Goal: Information Seeking & Learning: Learn about a topic

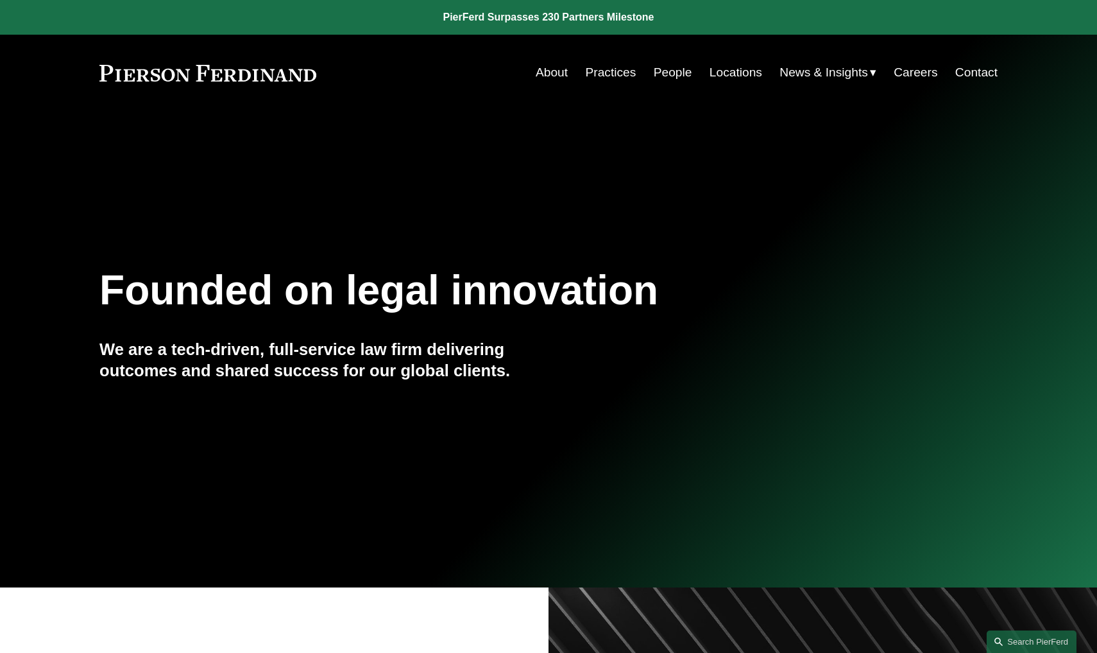
click at [667, 75] on link "People" at bounding box center [673, 72] width 39 height 24
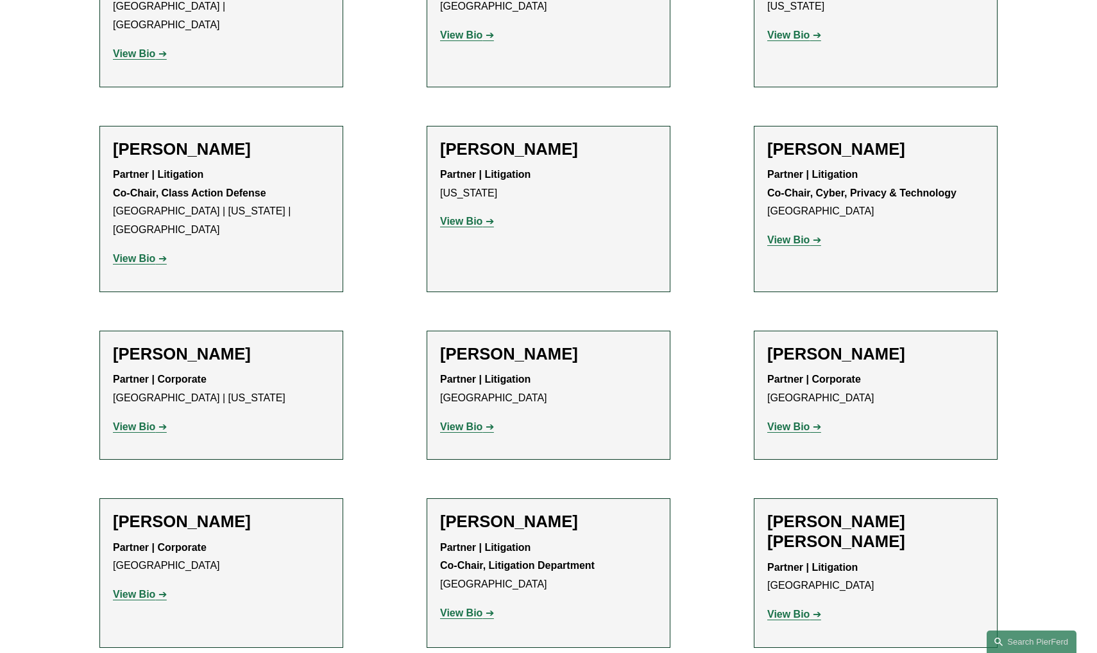
scroll to position [11019, 0]
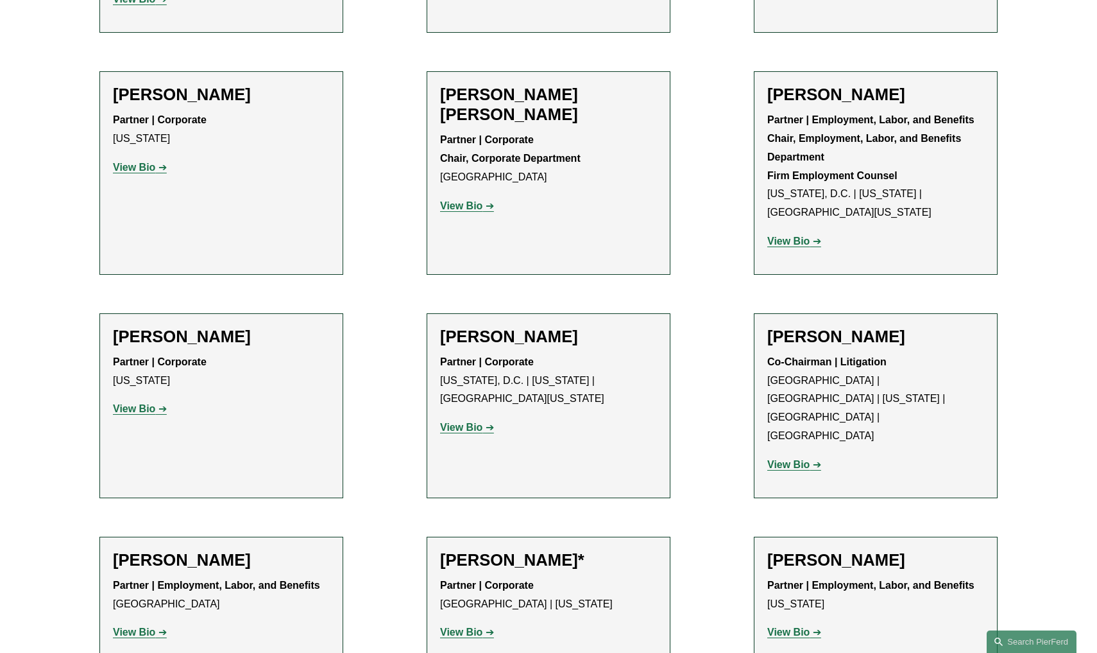
scroll to position [4660, 0]
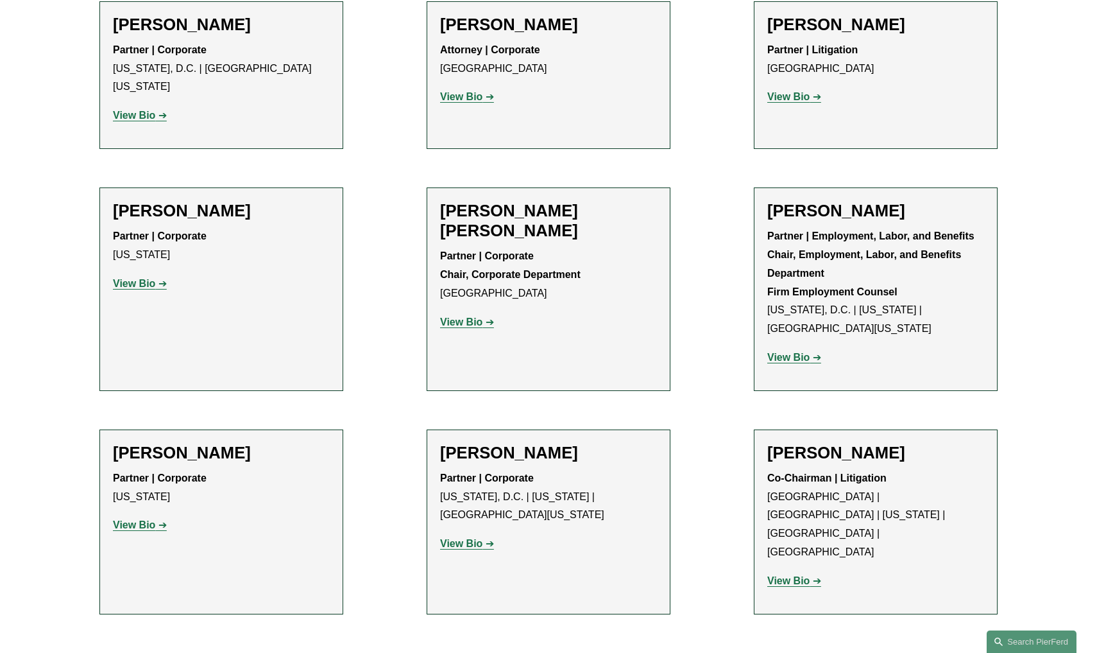
click at [807, 575] on strong "View Bio" at bounding box center [789, 580] width 42 height 11
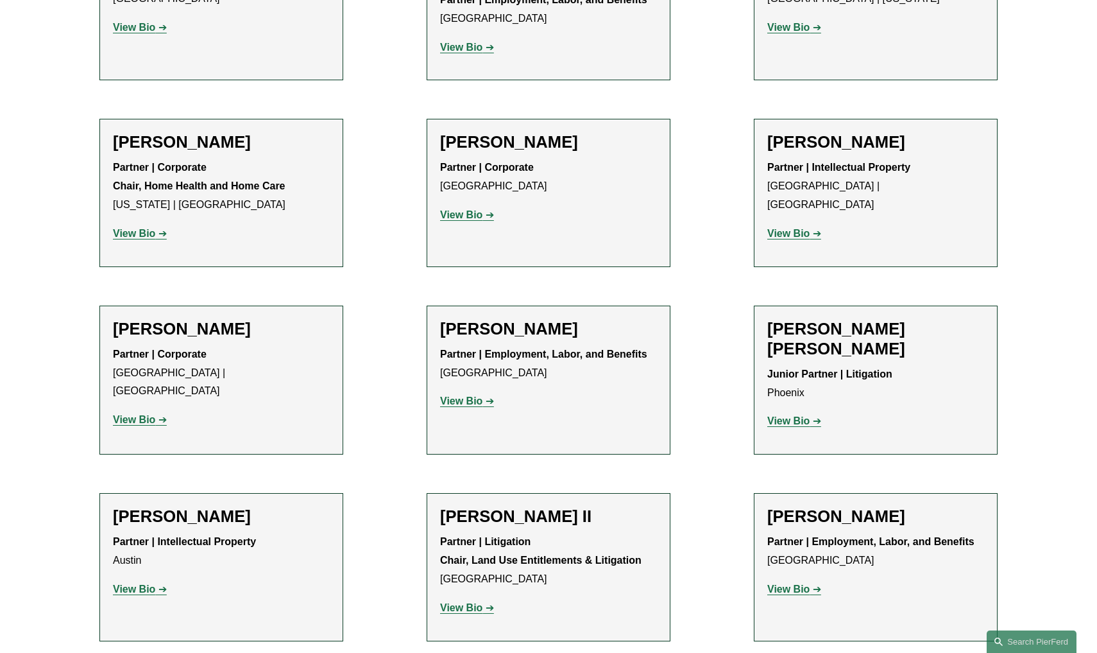
scroll to position [991, 0]
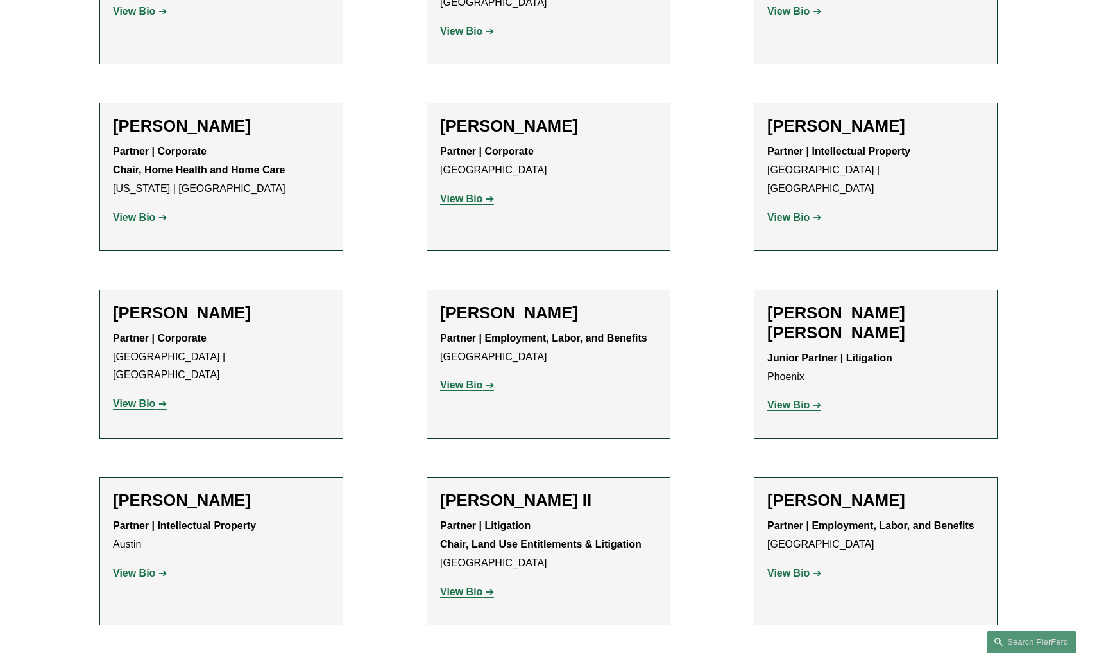
click at [141, 213] on strong "View Bio" at bounding box center [134, 217] width 42 height 11
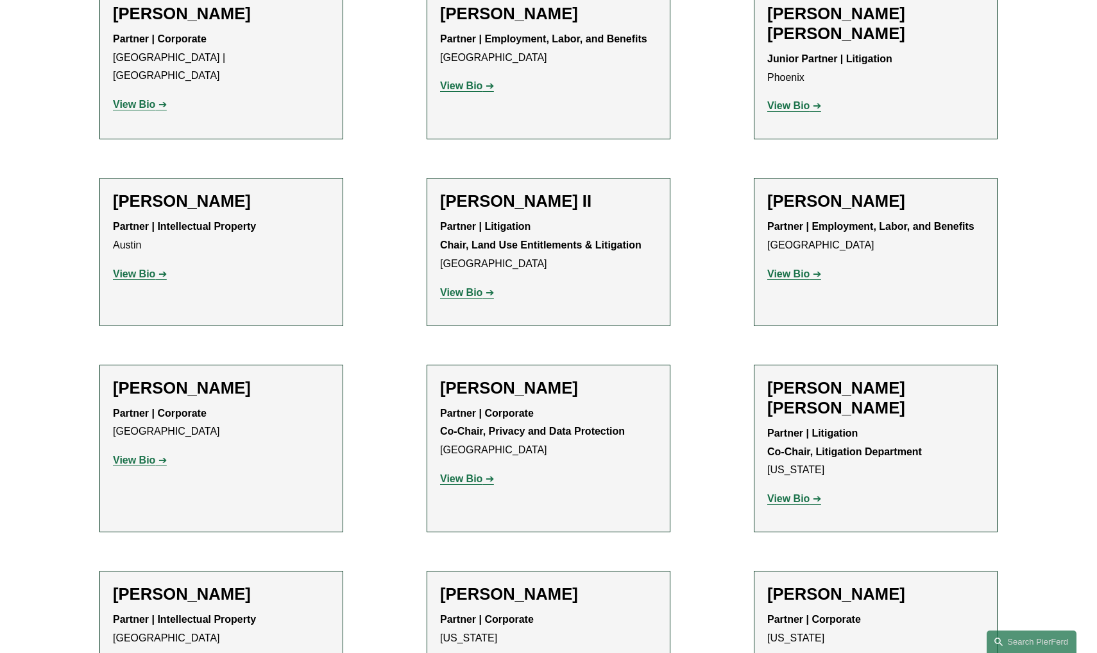
scroll to position [1292, 0]
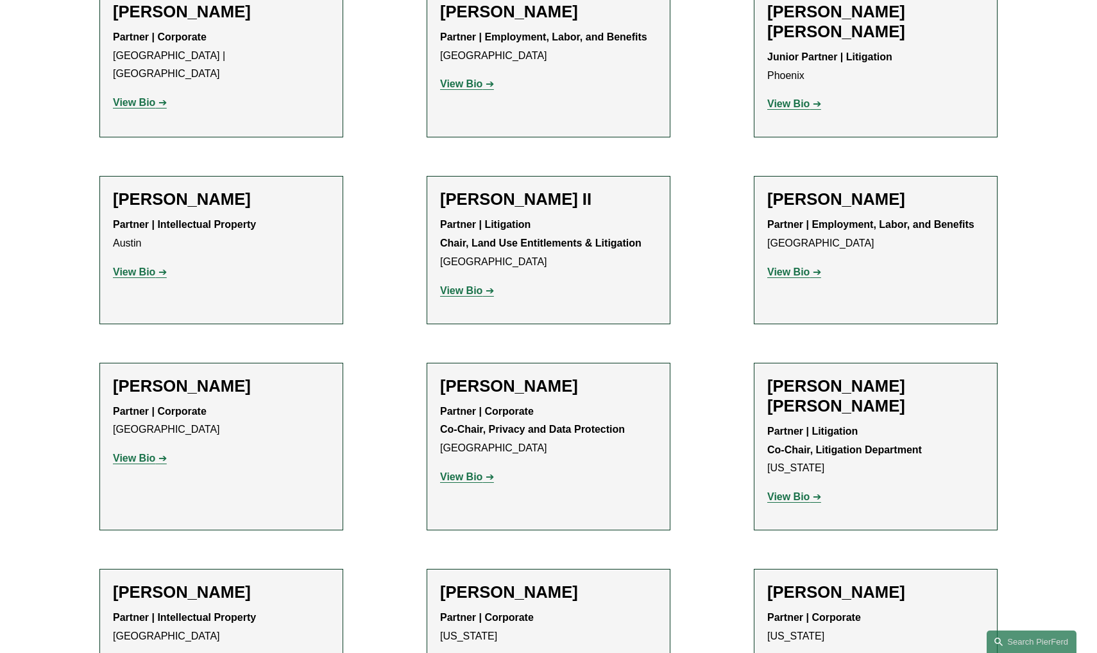
click at [477, 285] on strong "View Bio" at bounding box center [461, 290] width 42 height 11
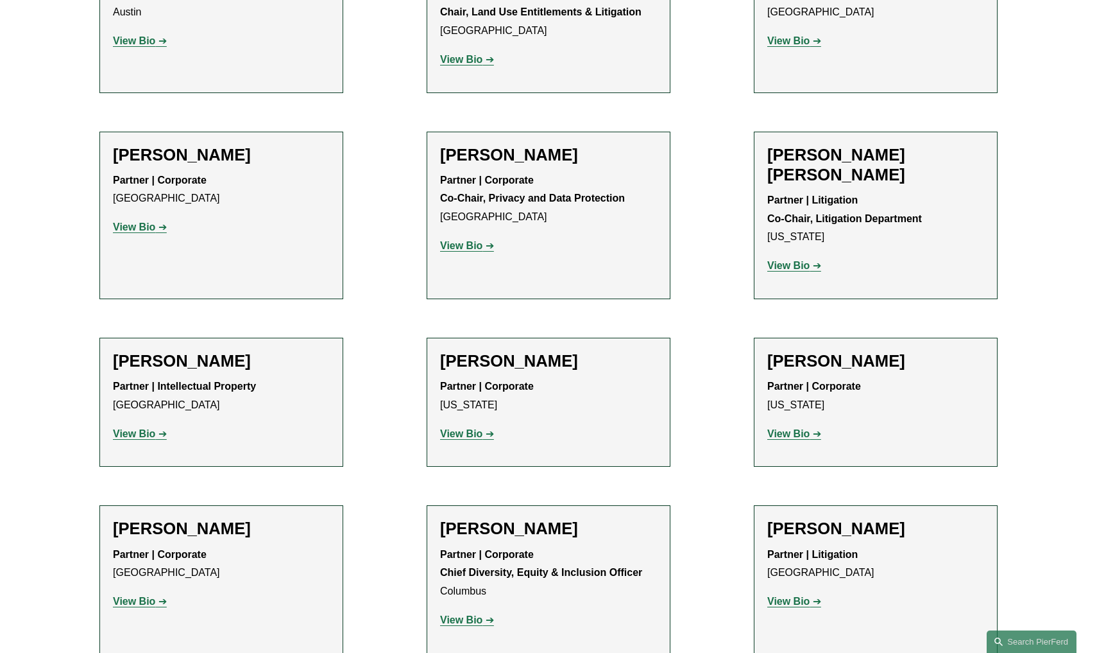
scroll to position [1548, 0]
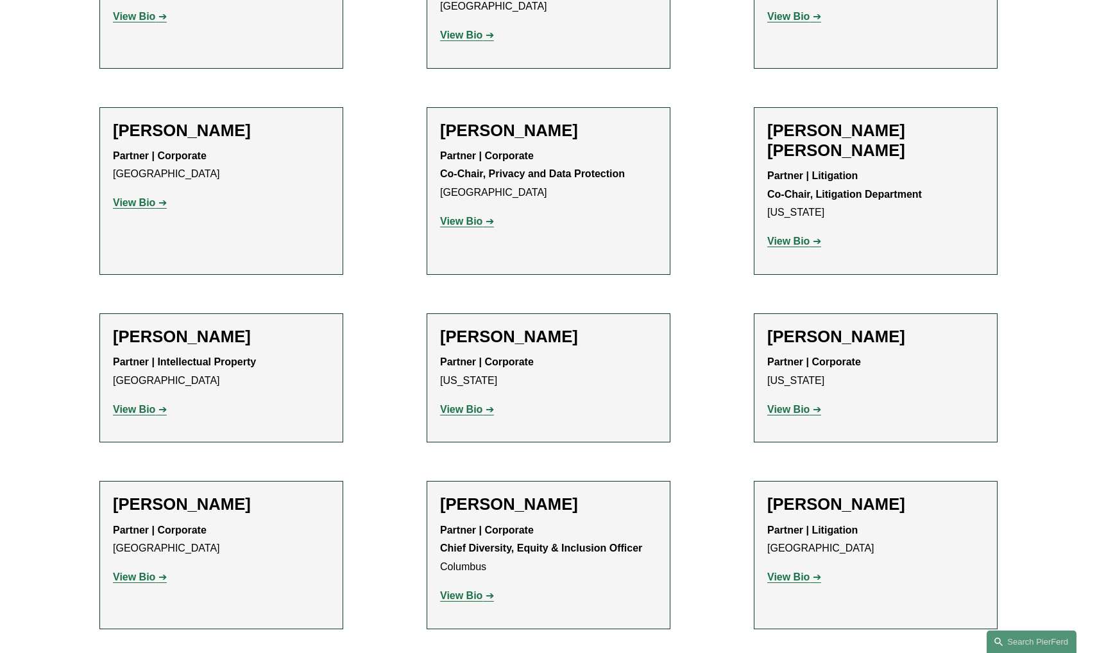
click at [470, 216] on strong "View Bio" at bounding box center [461, 221] width 42 height 11
click at [796, 236] on strong "View Bio" at bounding box center [789, 241] width 42 height 11
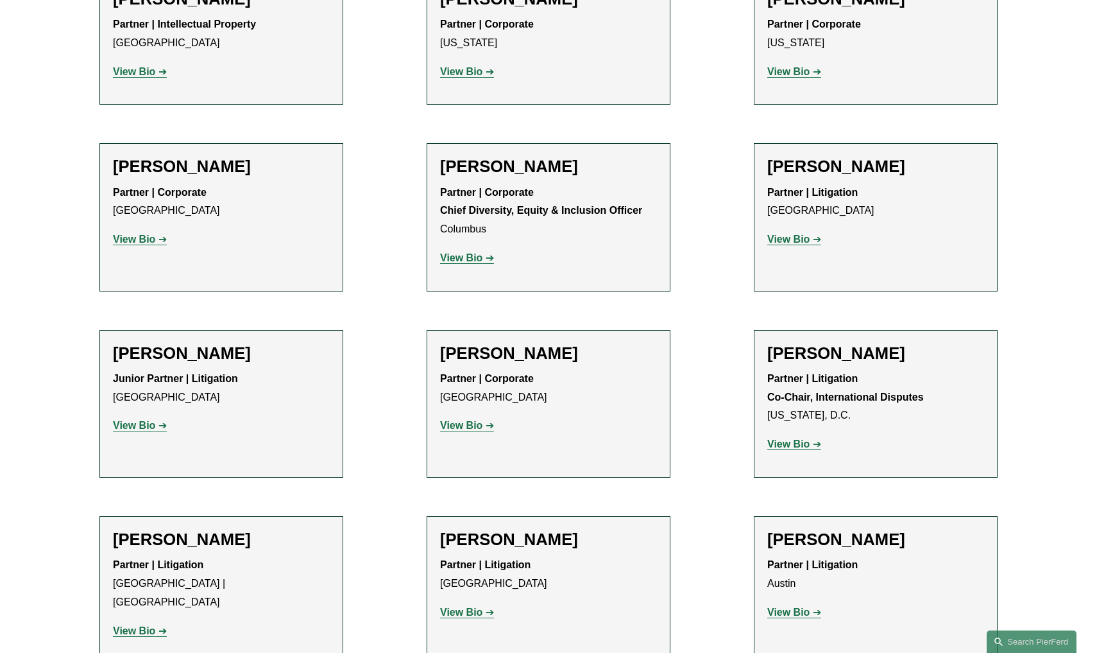
scroll to position [1886, 0]
click at [466, 252] on strong "View Bio" at bounding box center [461, 257] width 42 height 11
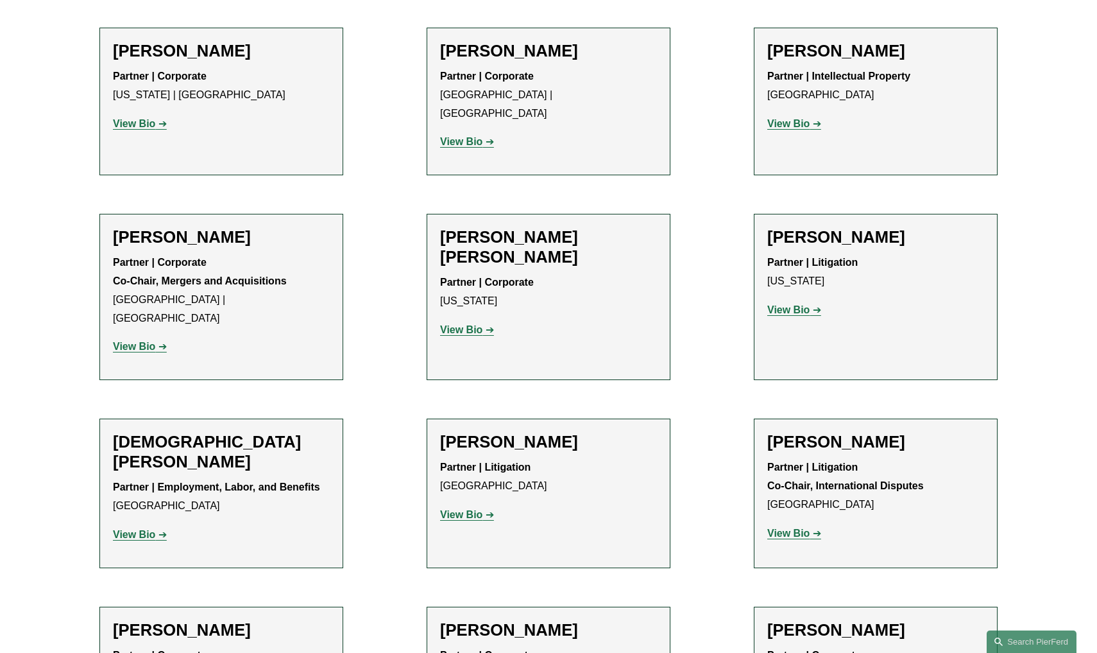
scroll to position [3117, 0]
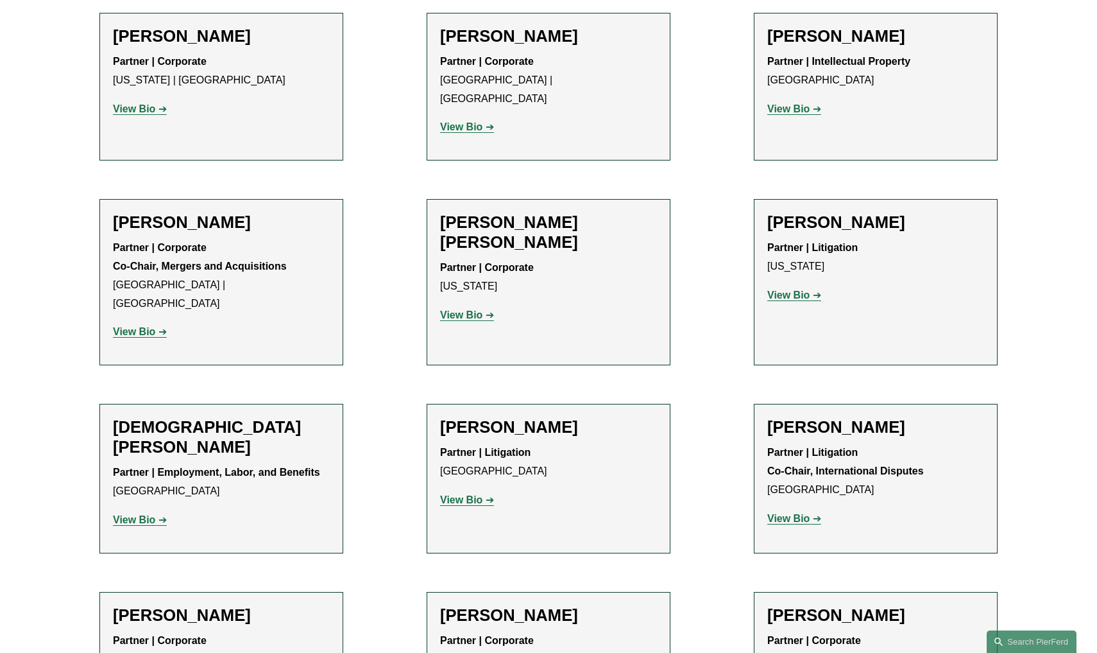
click at [133, 326] on strong "View Bio" at bounding box center [134, 331] width 42 height 11
click at [157, 326] on link "View Bio" at bounding box center [140, 331] width 54 height 11
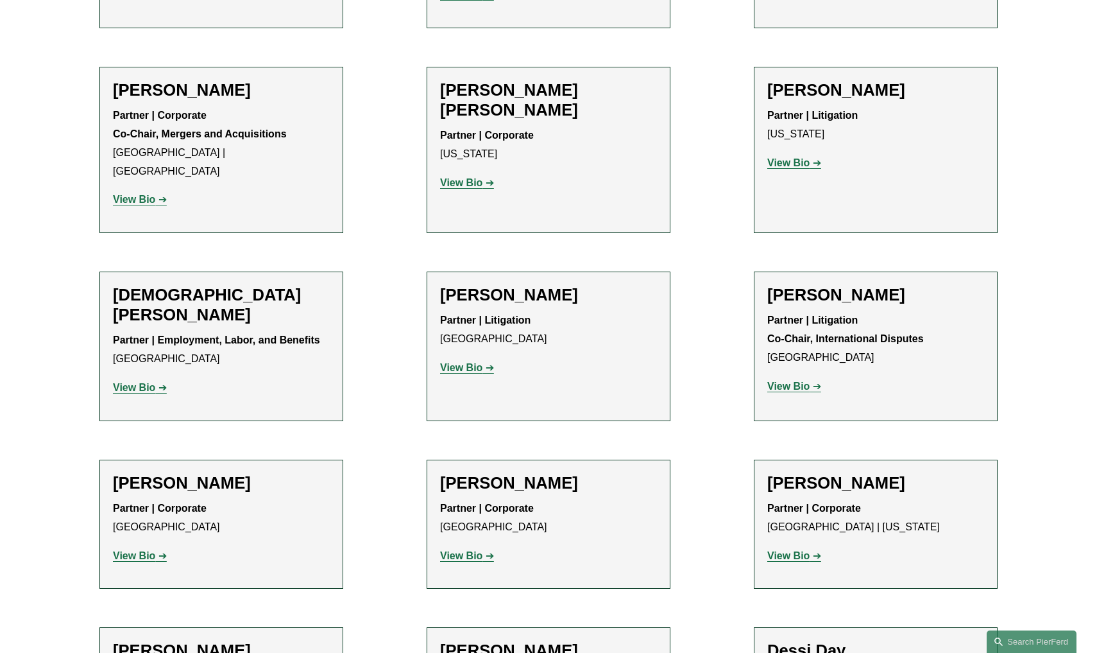
scroll to position [3255, 0]
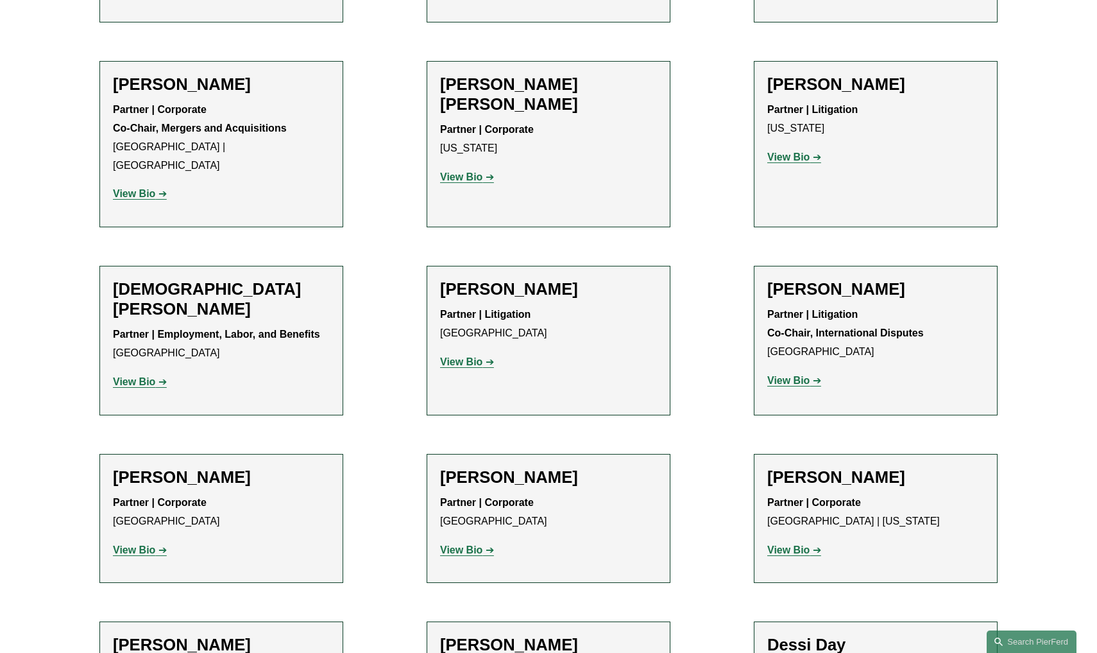
click at [782, 375] on strong "View Bio" at bounding box center [789, 380] width 42 height 11
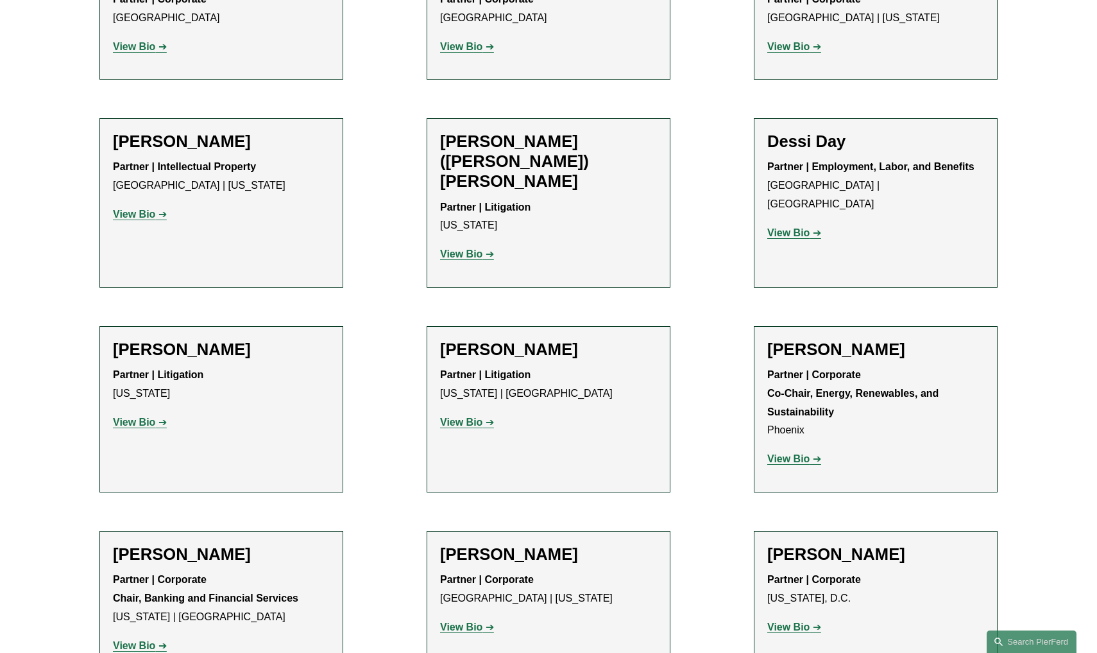
scroll to position [3771, 0]
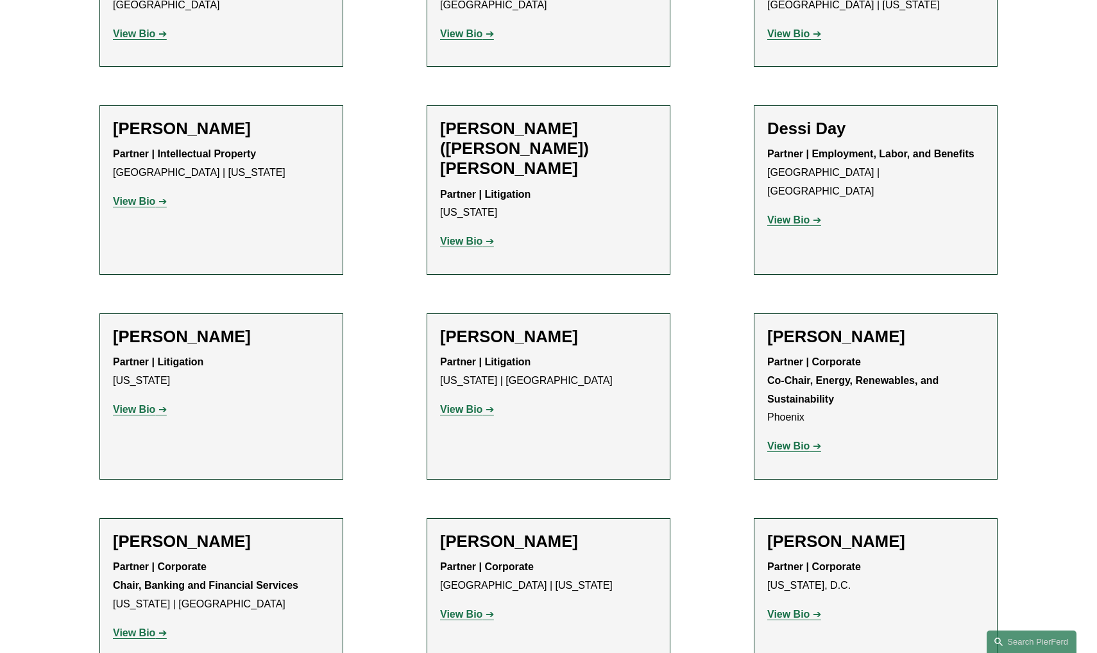
click at [787, 440] on strong "View Bio" at bounding box center [789, 445] width 42 height 11
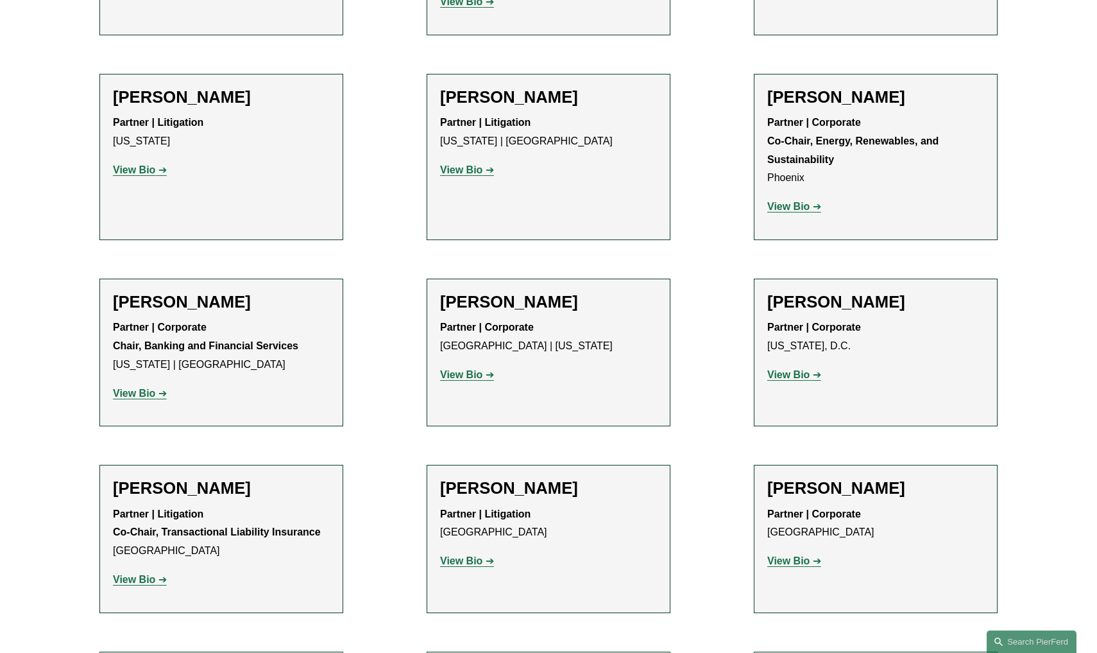
scroll to position [4015, 0]
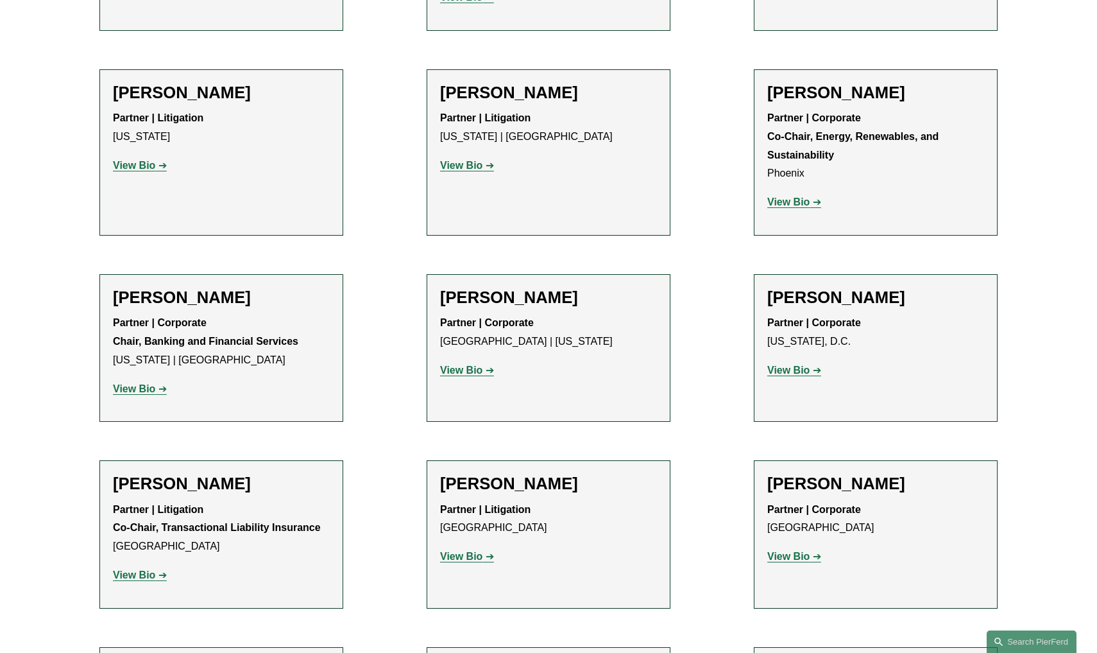
click at [123, 383] on strong "View Bio" at bounding box center [134, 388] width 42 height 11
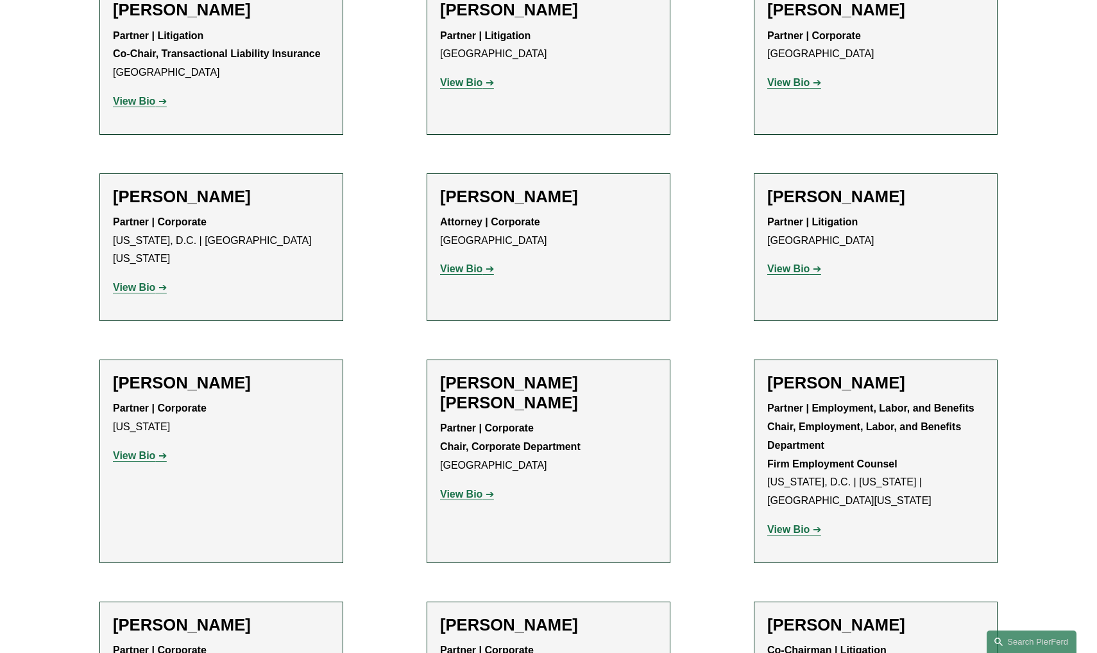
scroll to position [4500, 0]
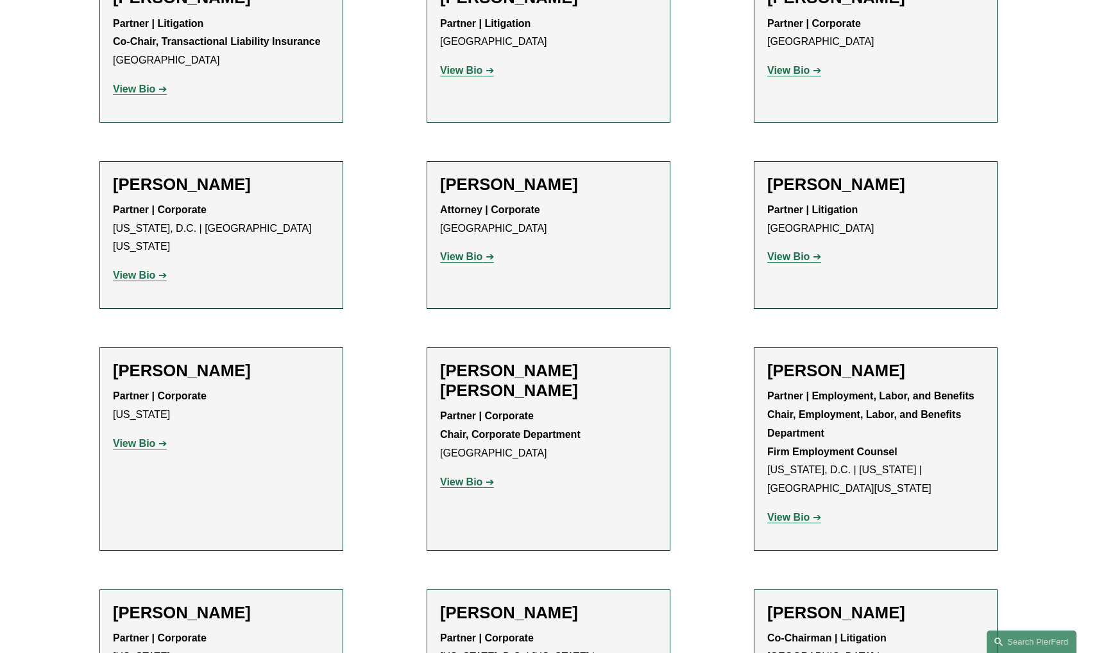
click at [461, 476] on strong "View Bio" at bounding box center [461, 481] width 42 height 11
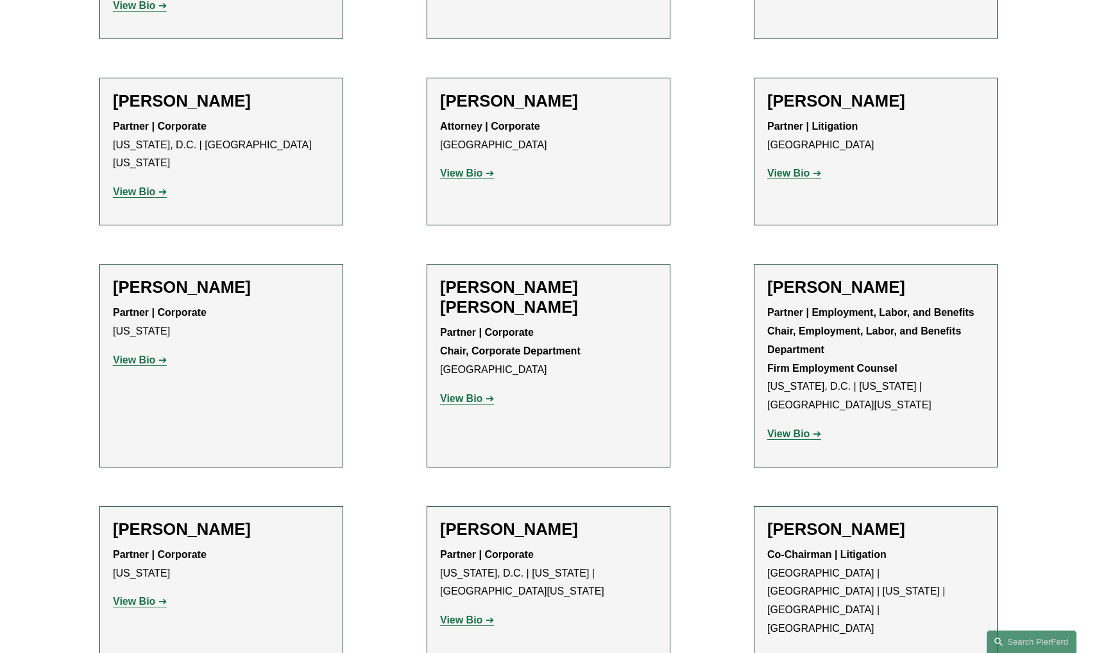
scroll to position [4597, 0]
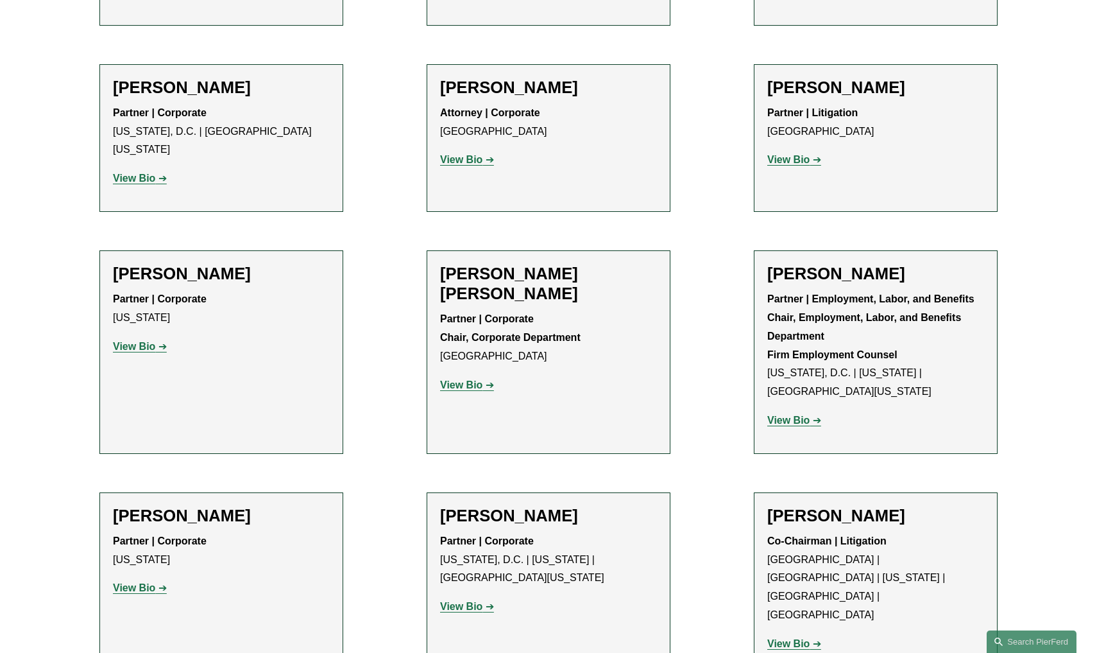
click at [798, 415] on strong "View Bio" at bounding box center [789, 420] width 42 height 11
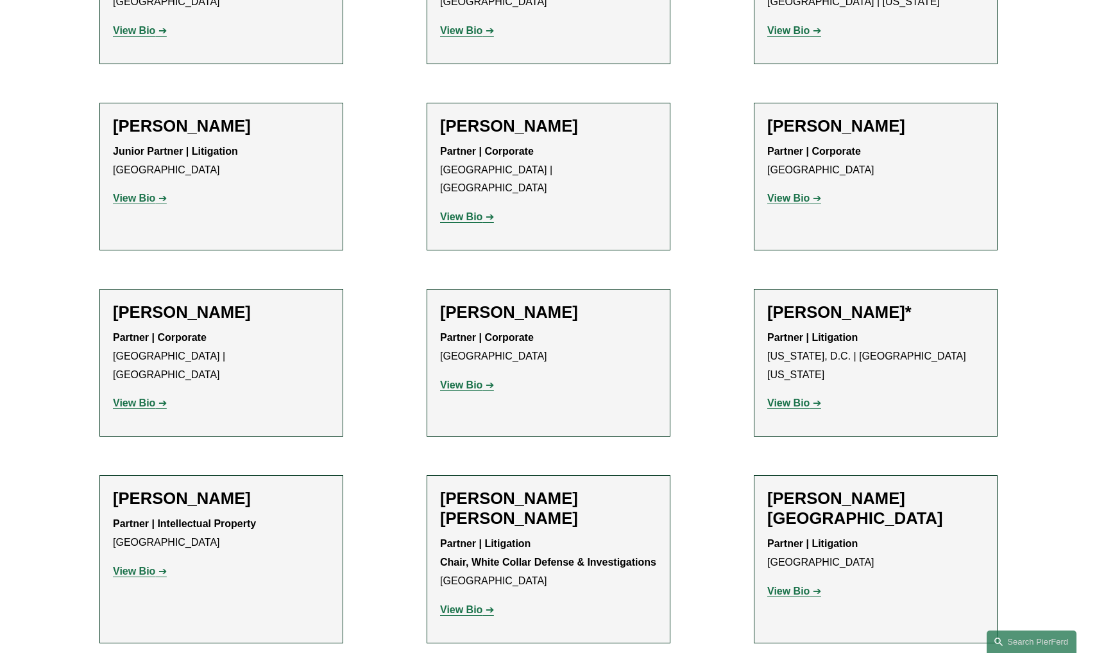
scroll to position [6795, 0]
click at [468, 603] on strong "View Bio" at bounding box center [461, 608] width 42 height 11
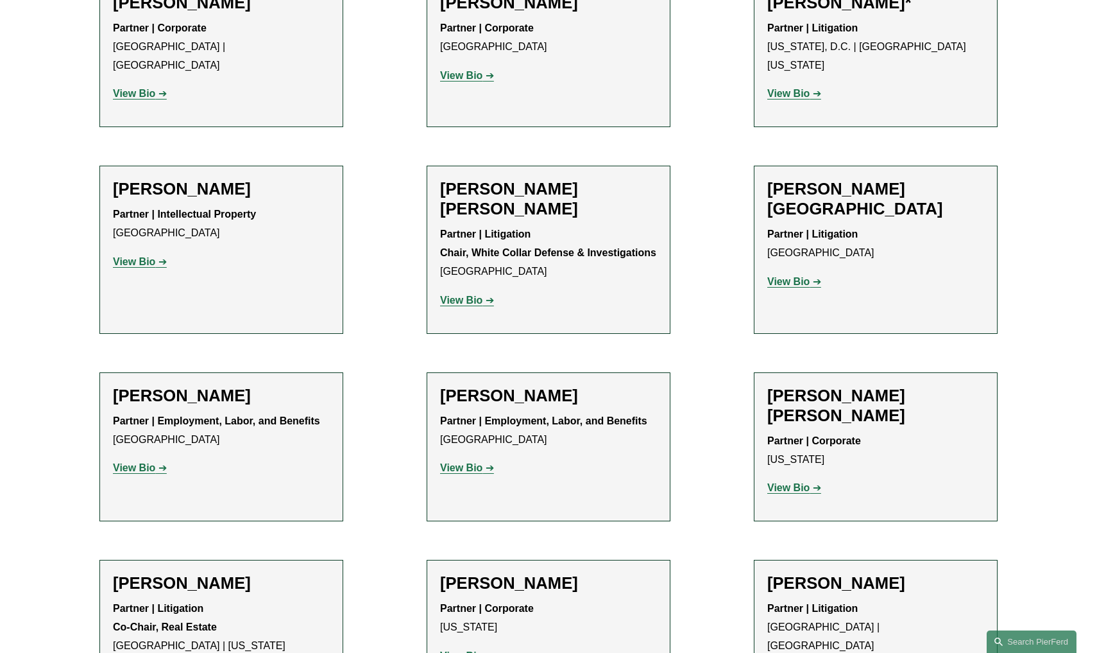
scroll to position [7162, 0]
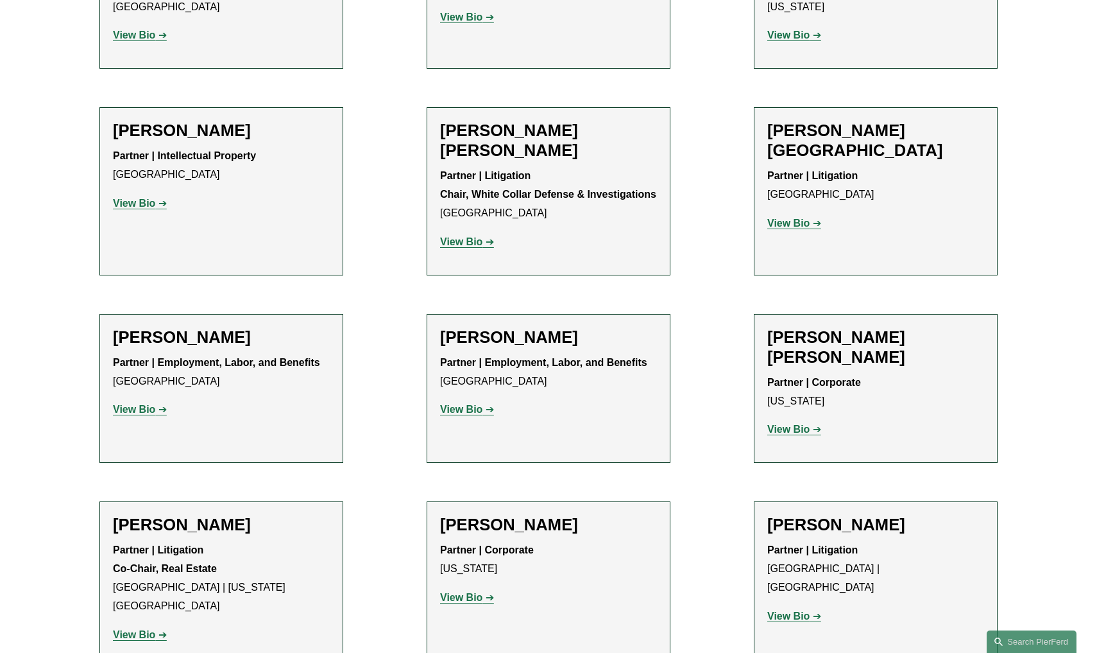
click at [123, 629] on strong "View Bio" at bounding box center [134, 634] width 42 height 11
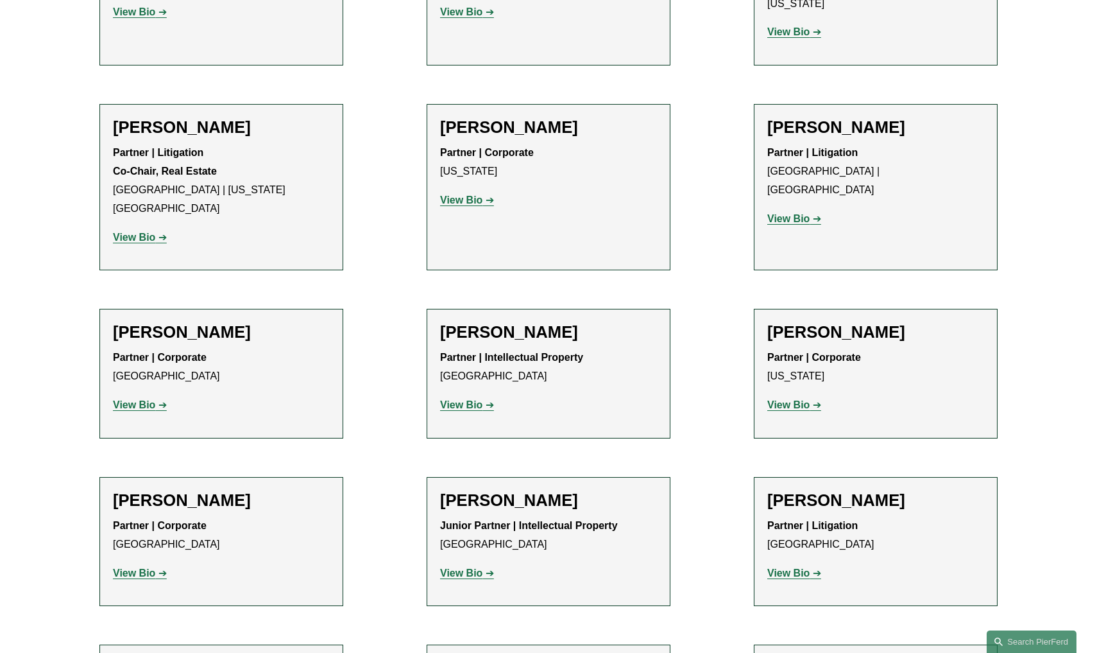
scroll to position [7562, 0]
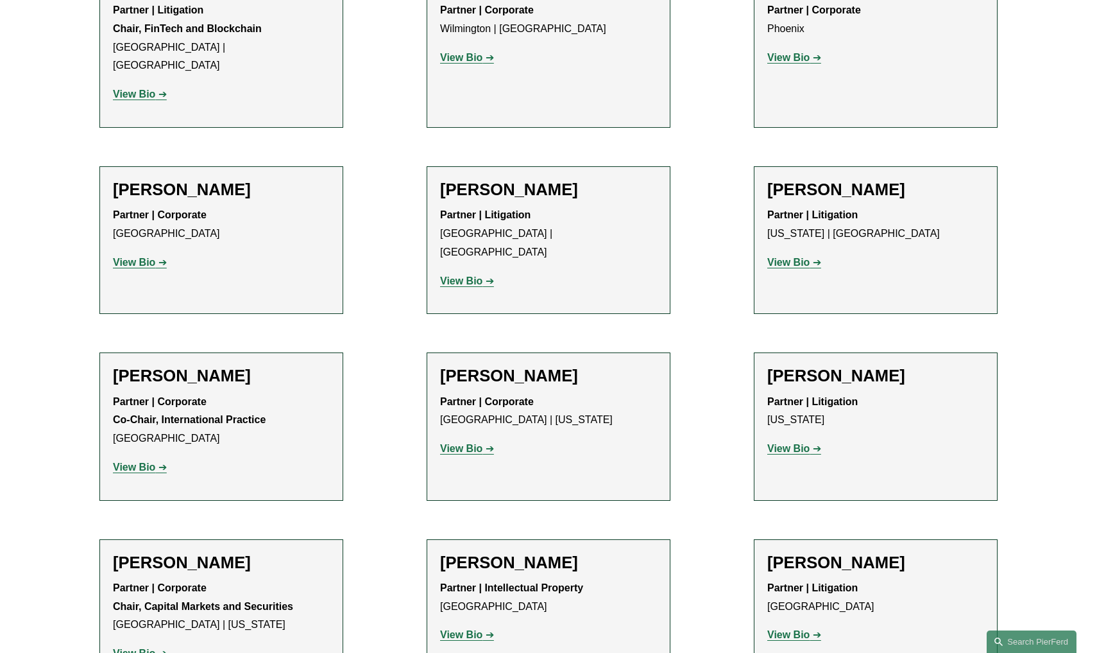
scroll to position [8431, 0]
click at [128, 647] on strong "View Bio" at bounding box center [134, 652] width 42 height 11
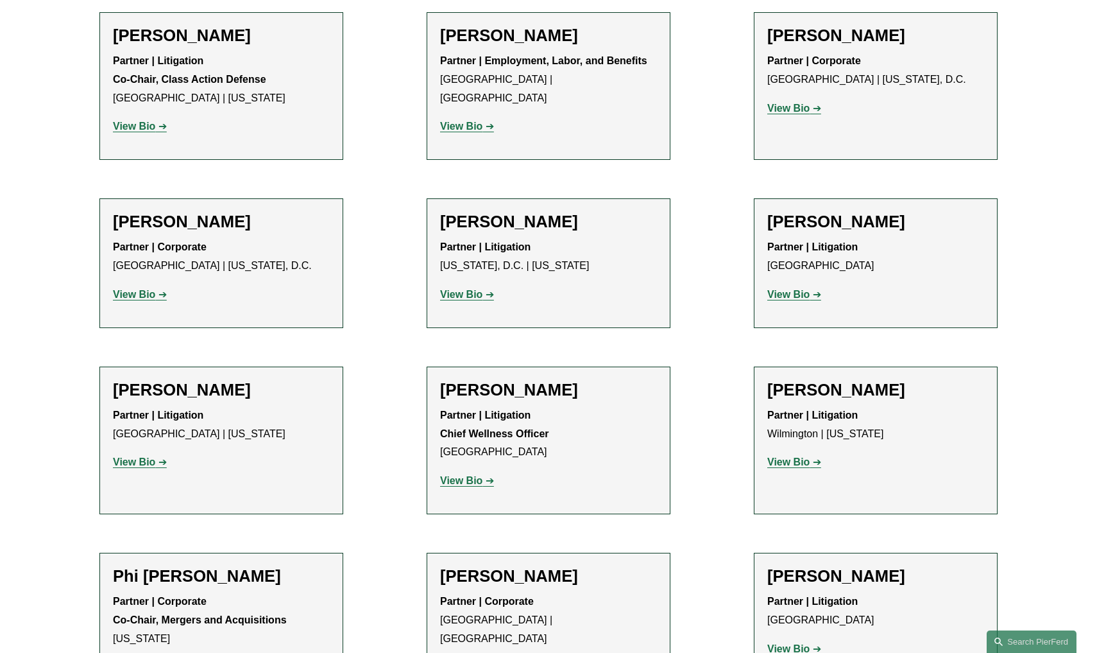
scroll to position [10085, 0]
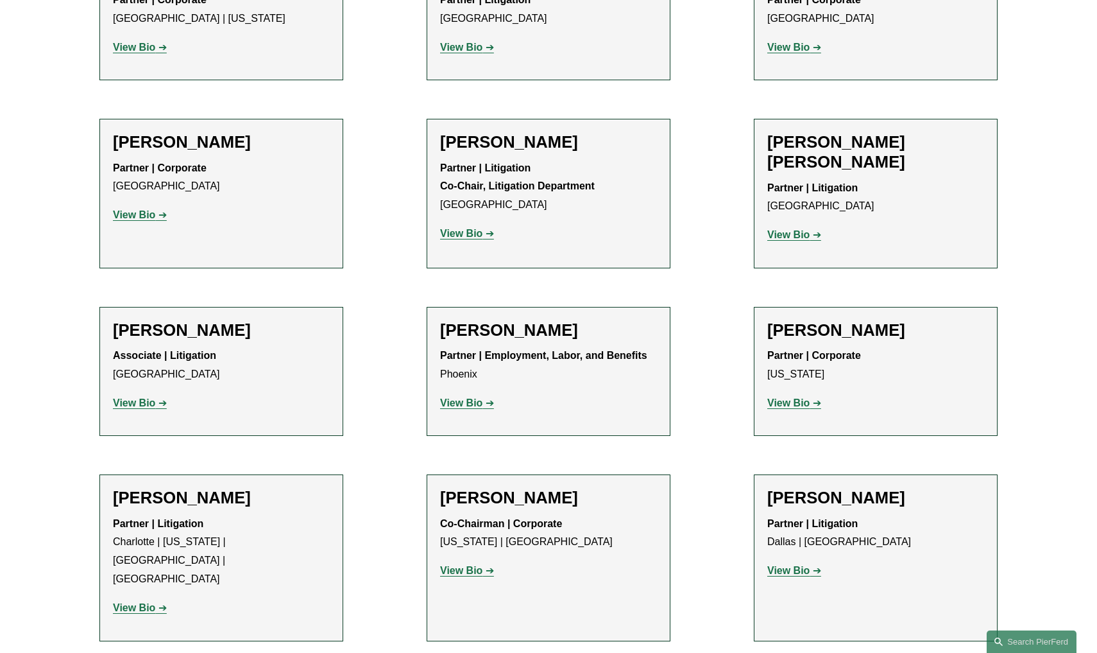
scroll to position [11256, 0]
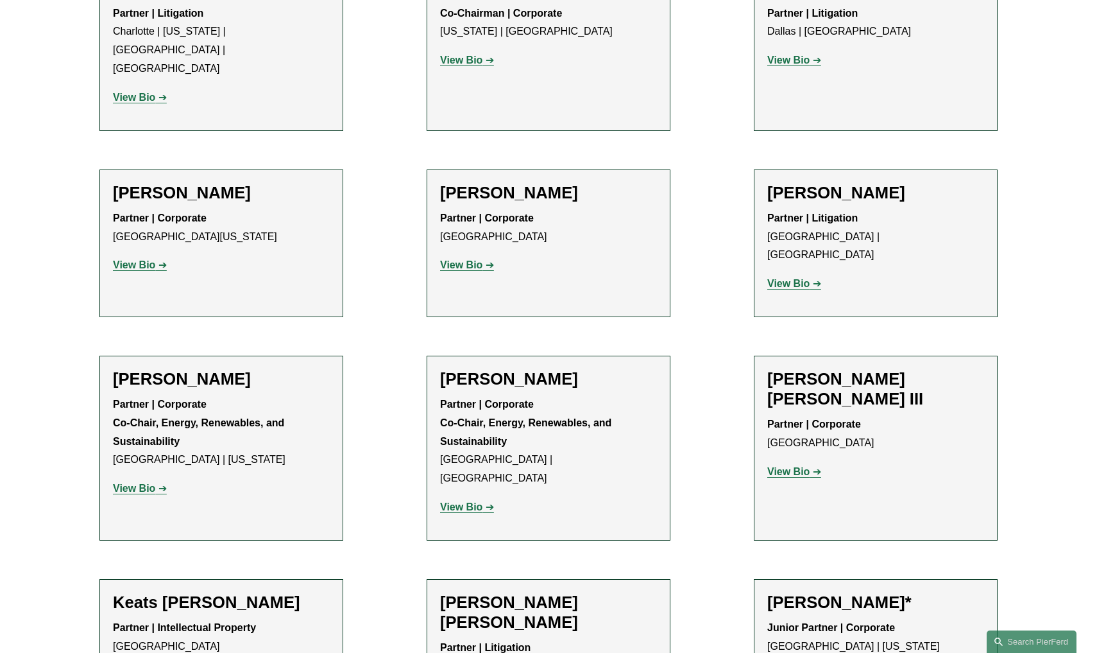
scroll to position [11766, 0]
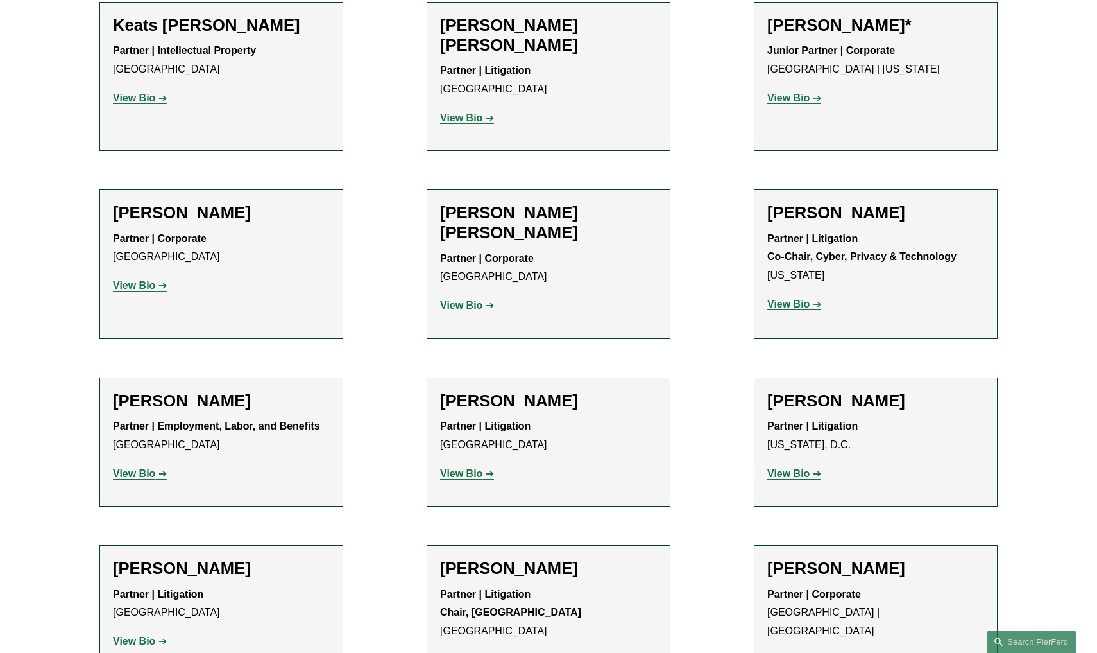
scroll to position [12416, 0]
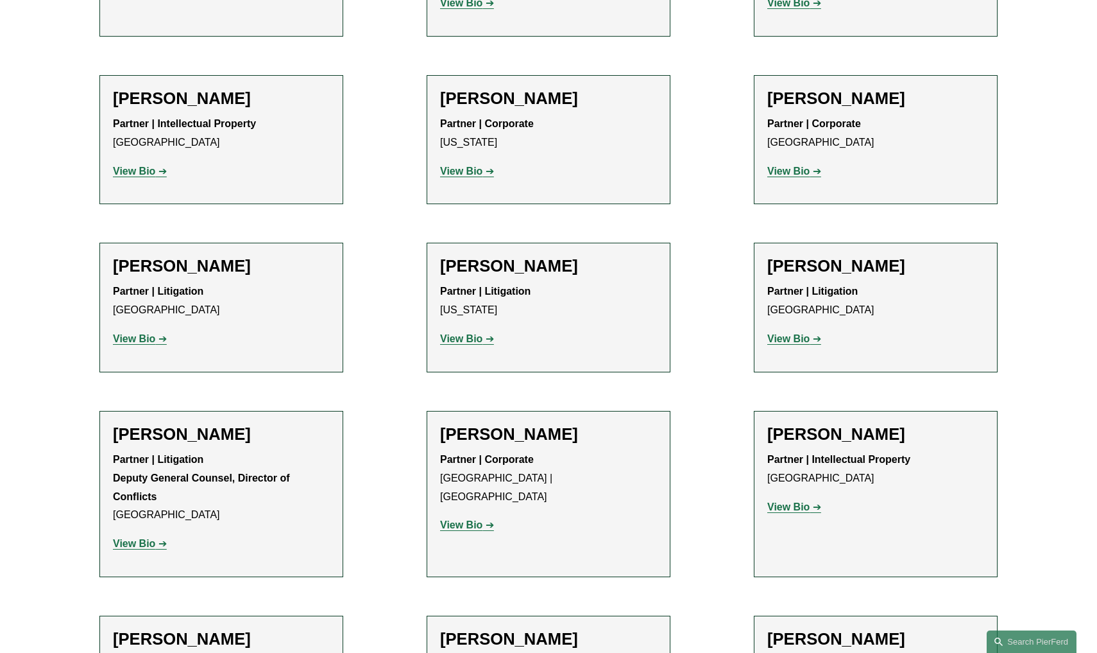
scroll to position [13010, 0]
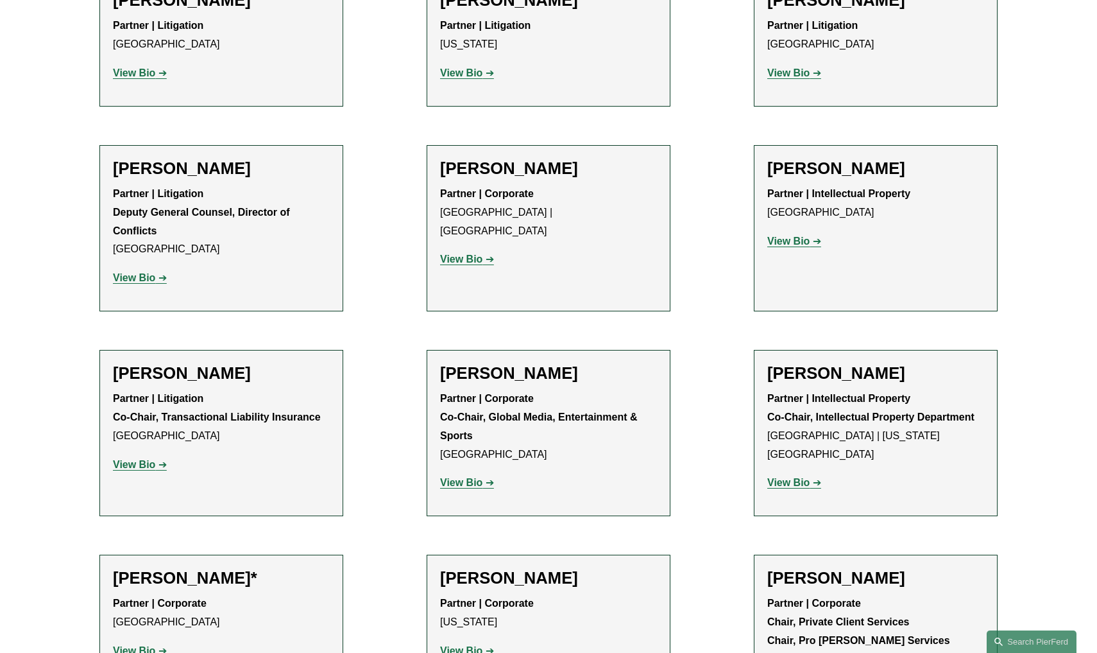
scroll to position [13382, 0]
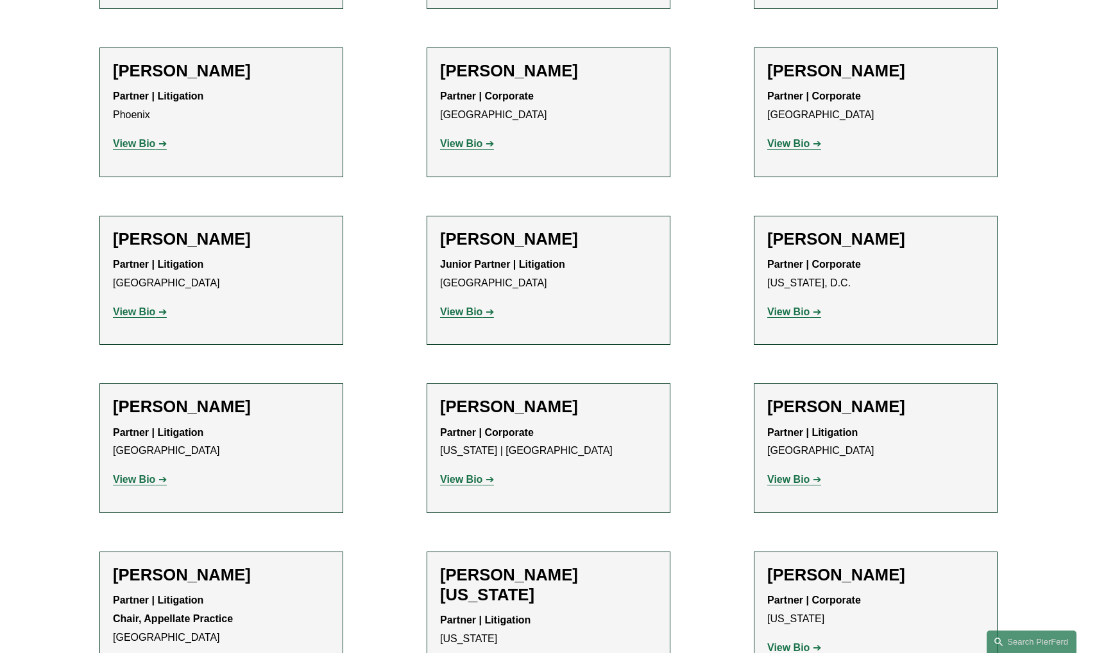
scroll to position [14821, 0]
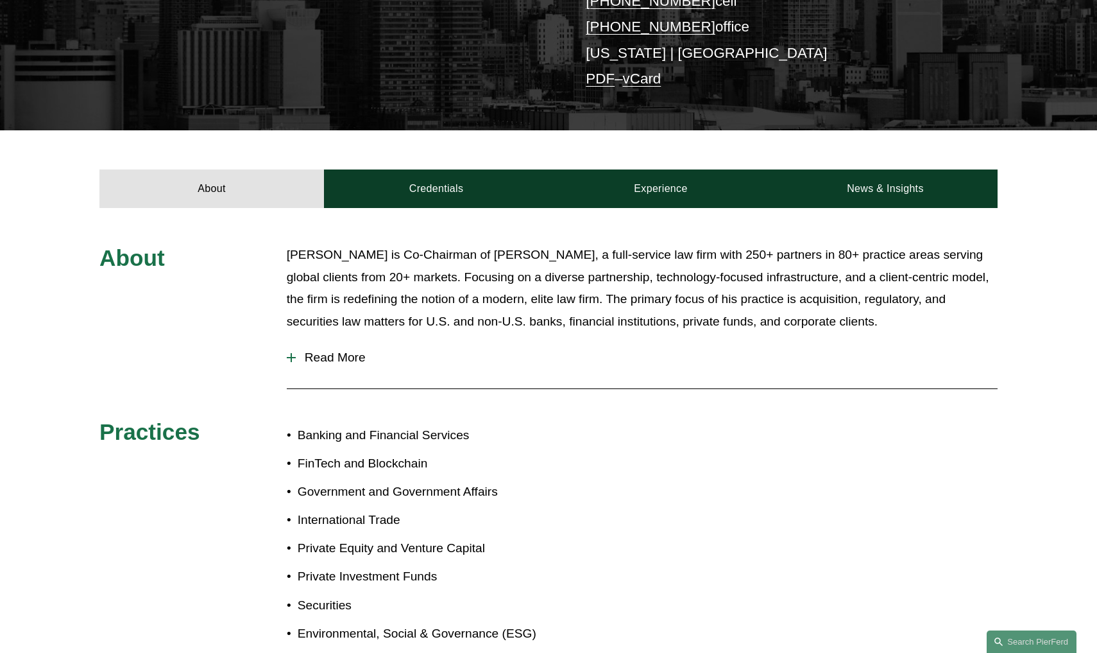
scroll to position [132, 0]
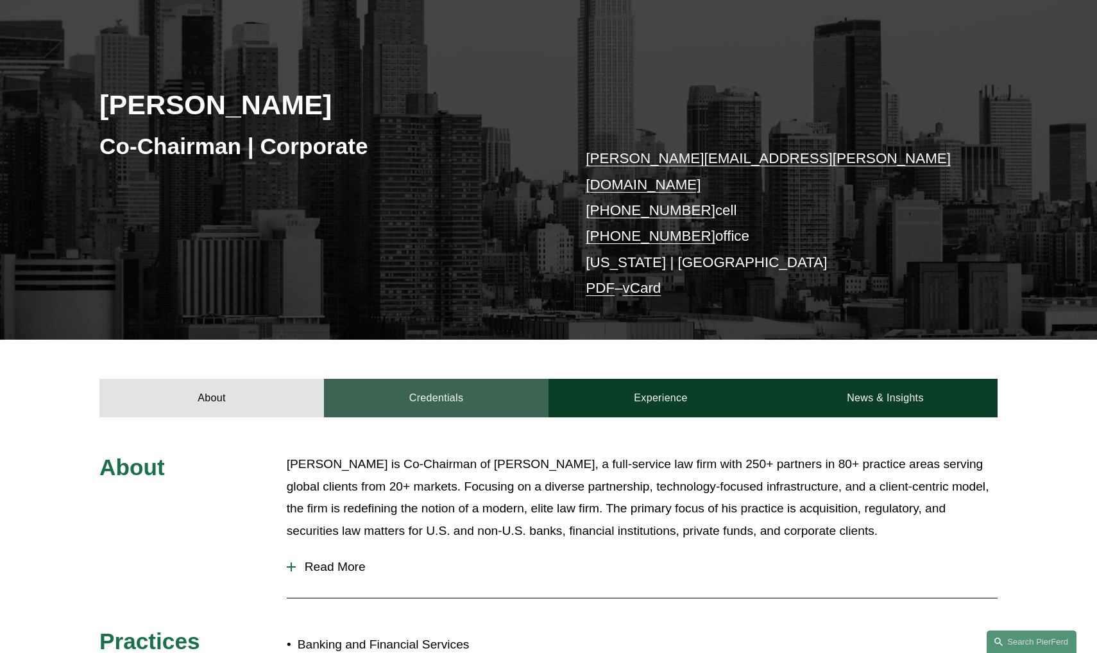
click at [450, 381] on link "Credentials" at bounding box center [436, 398] width 225 height 39
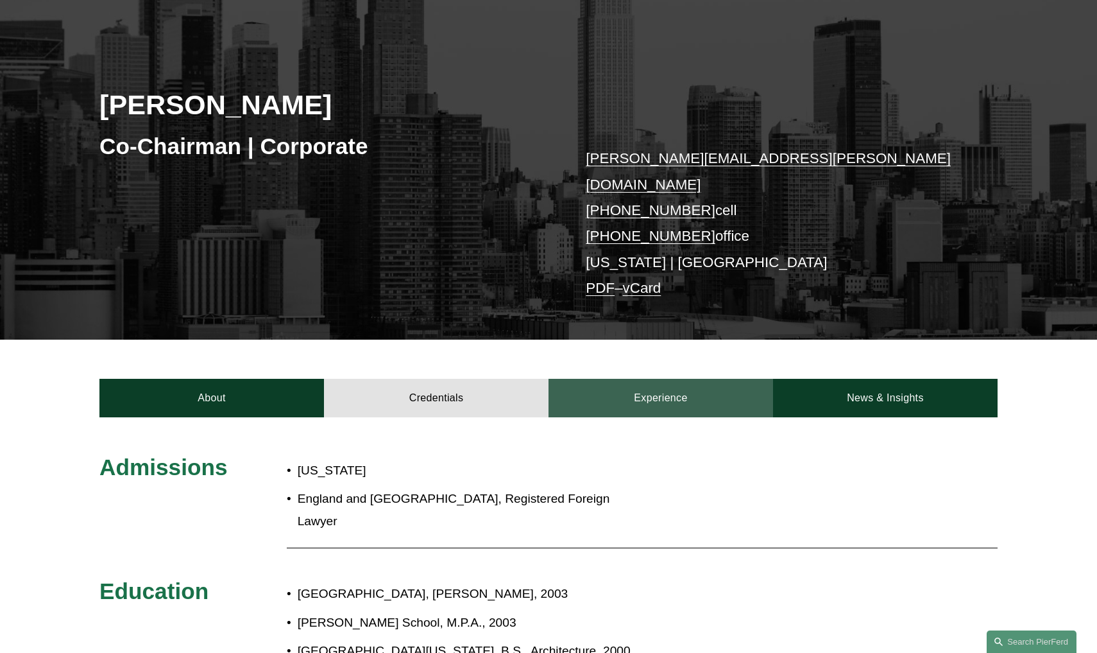
click at [622, 379] on link "Experience" at bounding box center [661, 398] width 225 height 39
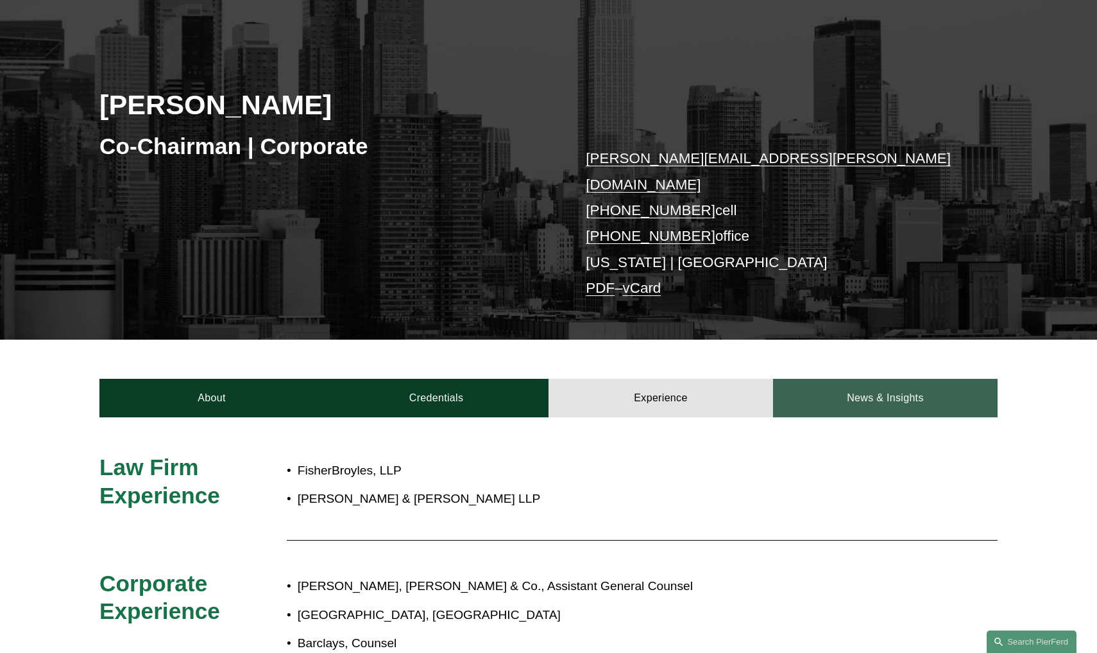
click at [885, 379] on link "News & Insights" at bounding box center [885, 398] width 225 height 39
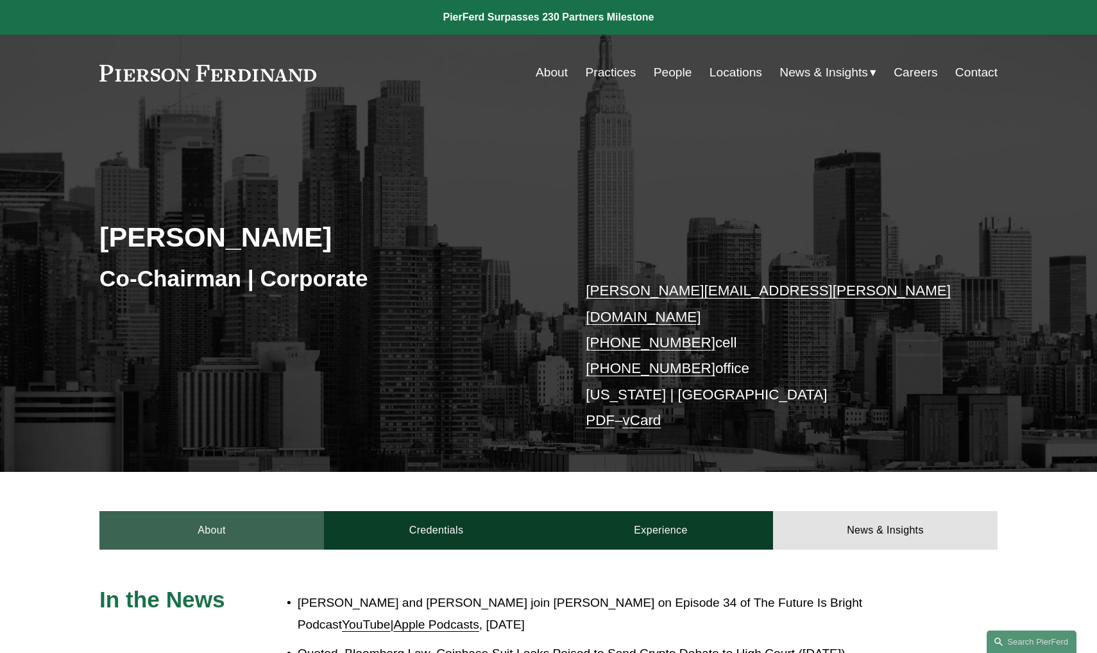
scroll to position [0, 0]
click at [213, 511] on link "About" at bounding box center [211, 530] width 225 height 39
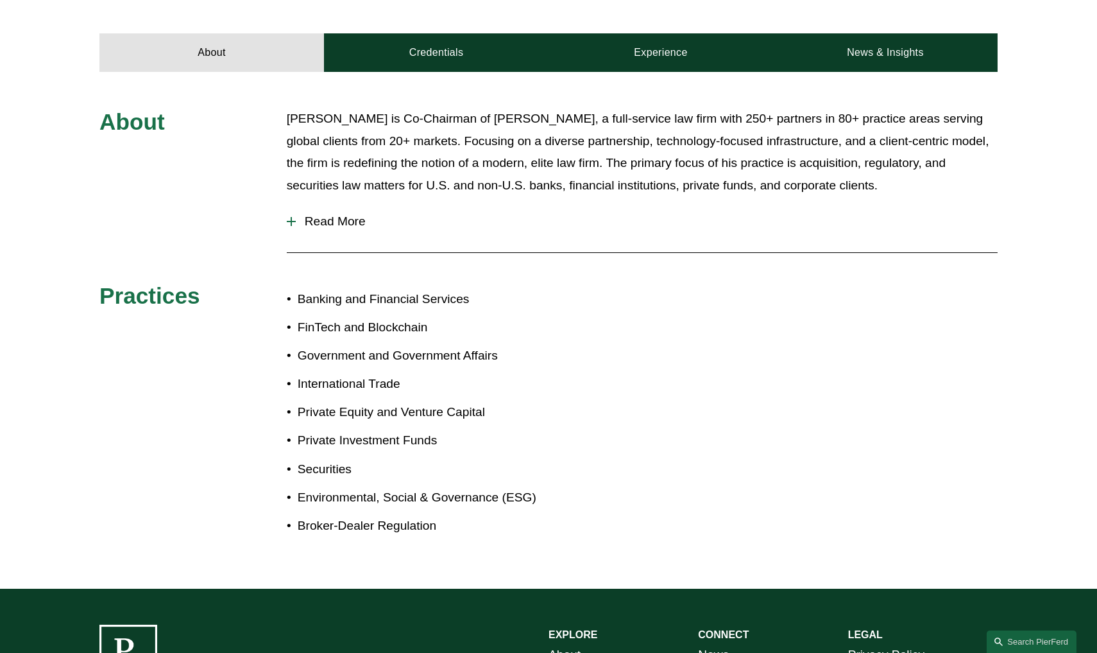
scroll to position [479, 0]
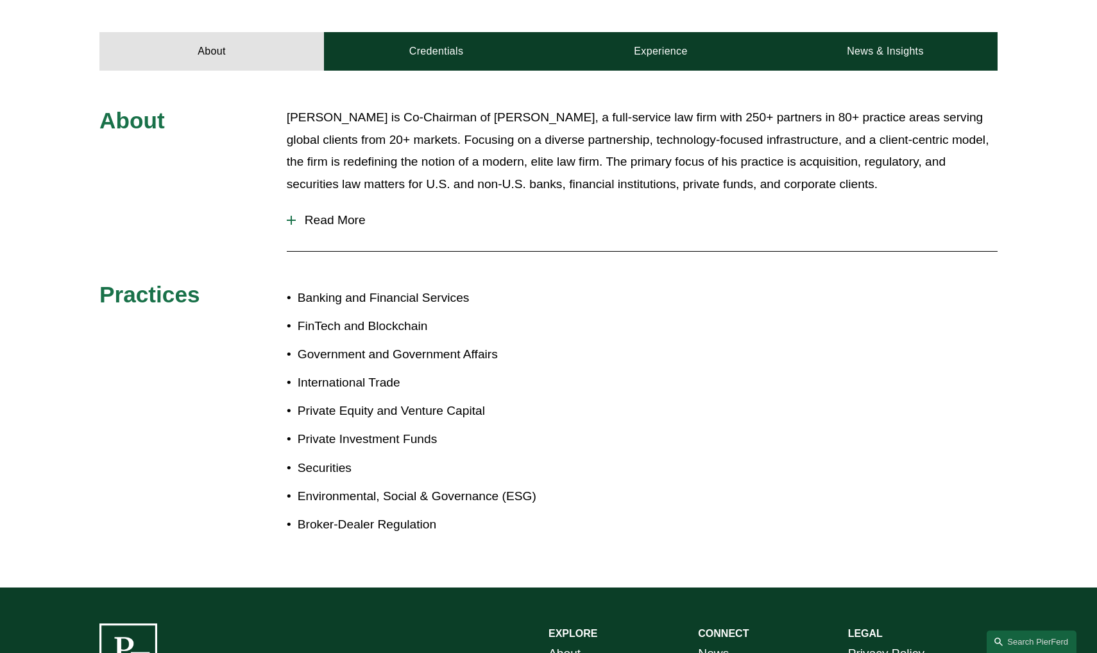
click at [335, 213] on span "Read More" at bounding box center [647, 220] width 702 height 14
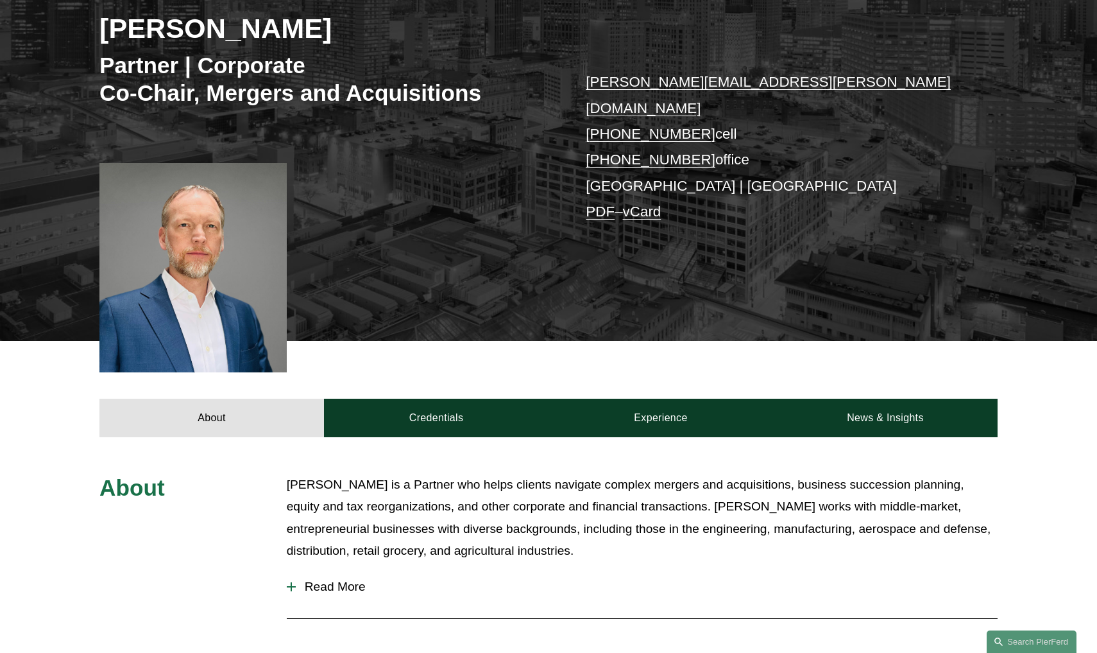
scroll to position [296, 0]
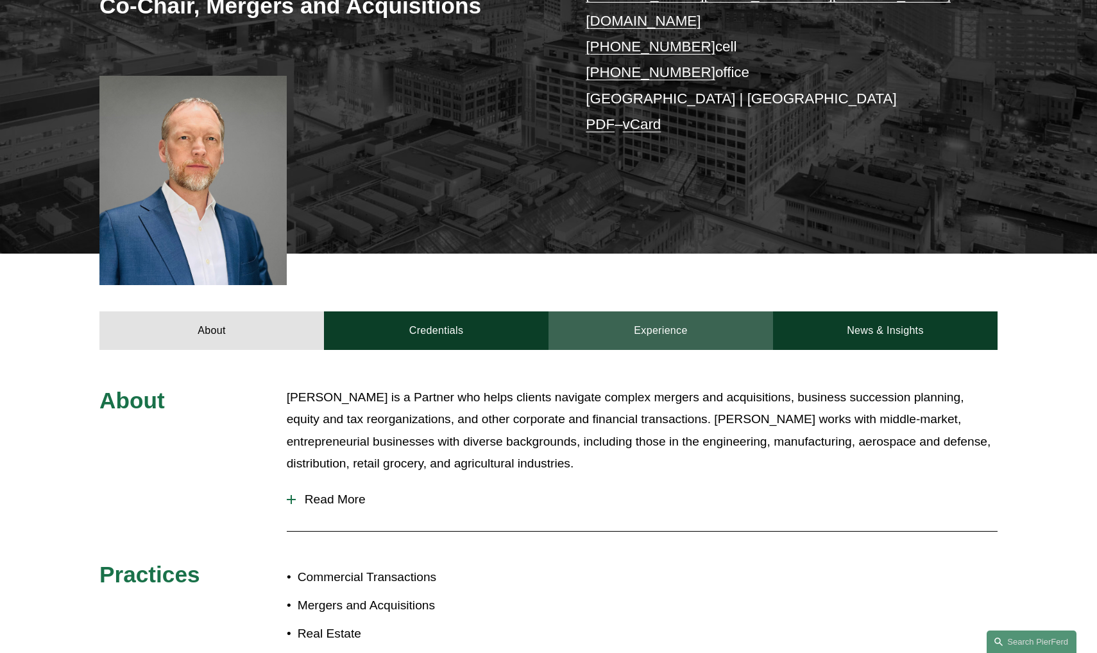
click at [680, 315] on link "Experience" at bounding box center [661, 330] width 225 height 39
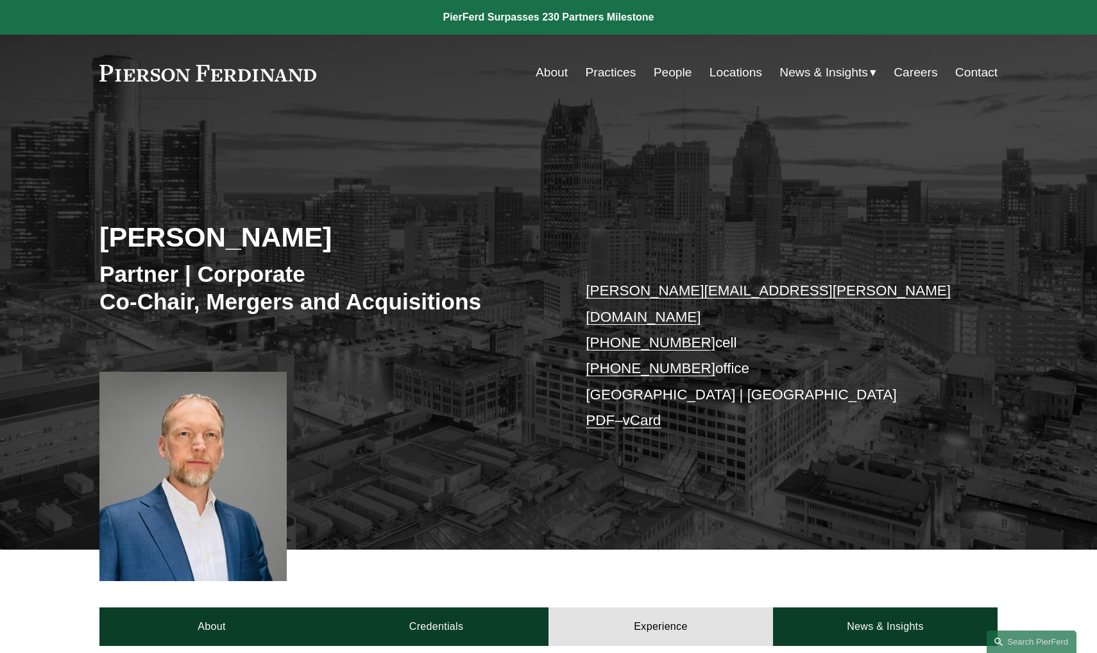
scroll to position [0, 0]
click at [439, 607] on link "Credentials" at bounding box center [436, 626] width 225 height 39
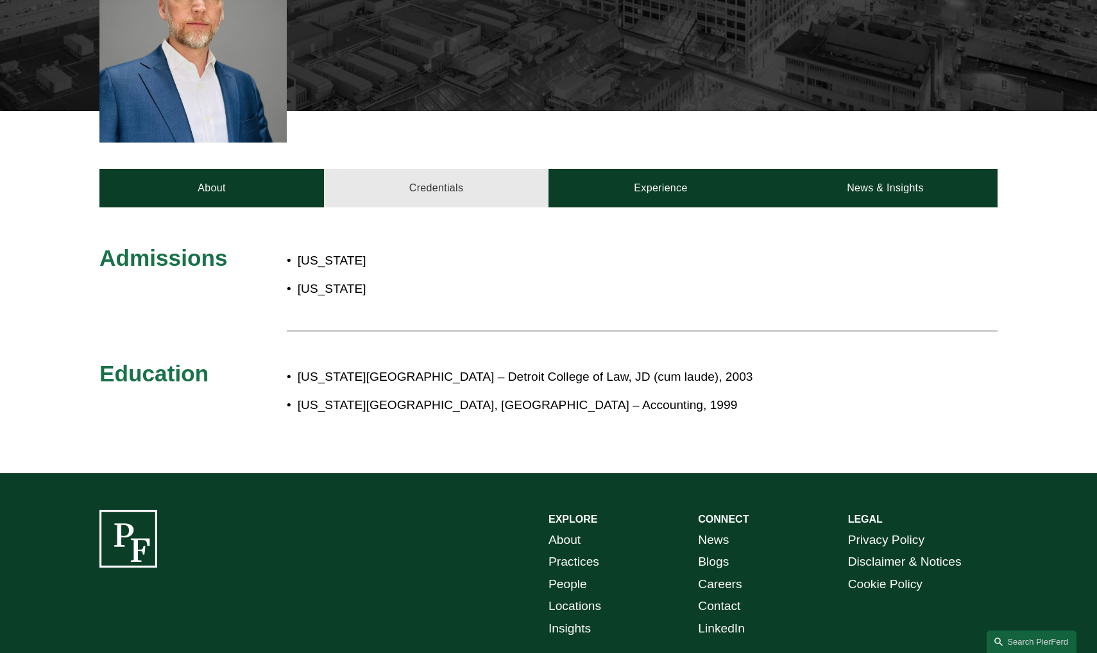
scroll to position [440, 0]
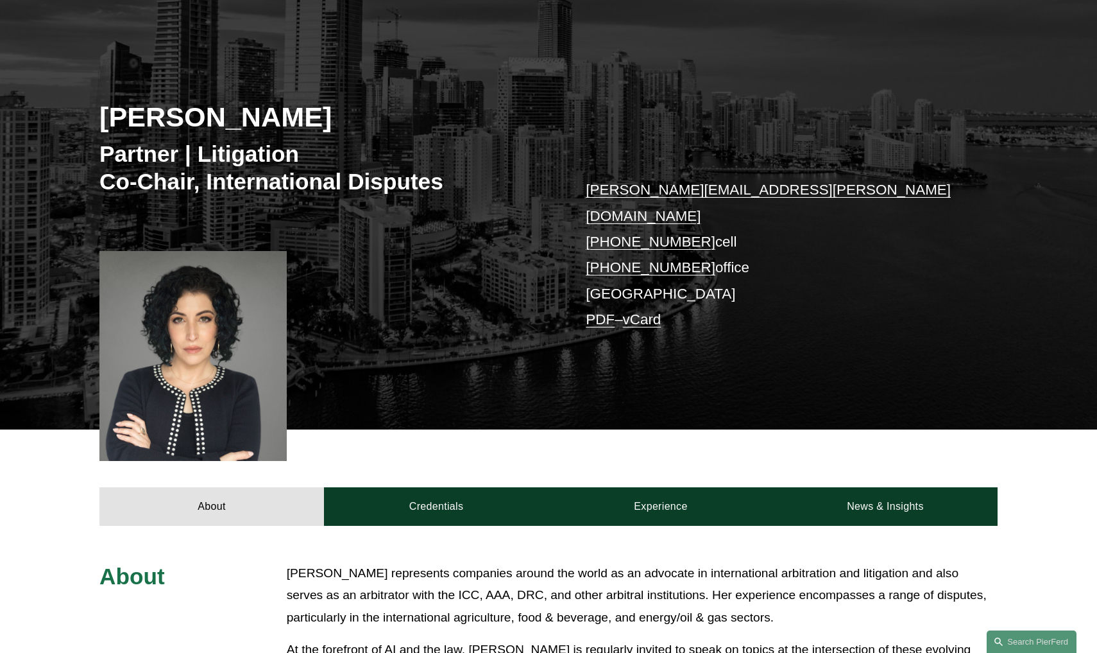
scroll to position [121, 0]
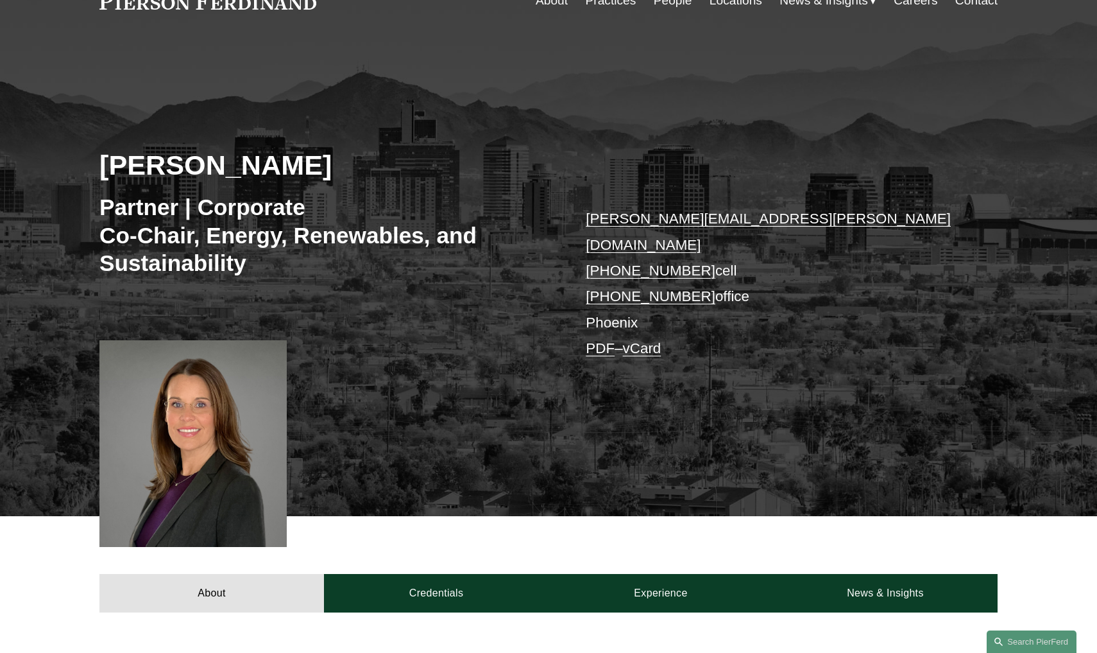
scroll to position [87, 0]
